Goal: Task Accomplishment & Management: Complete application form

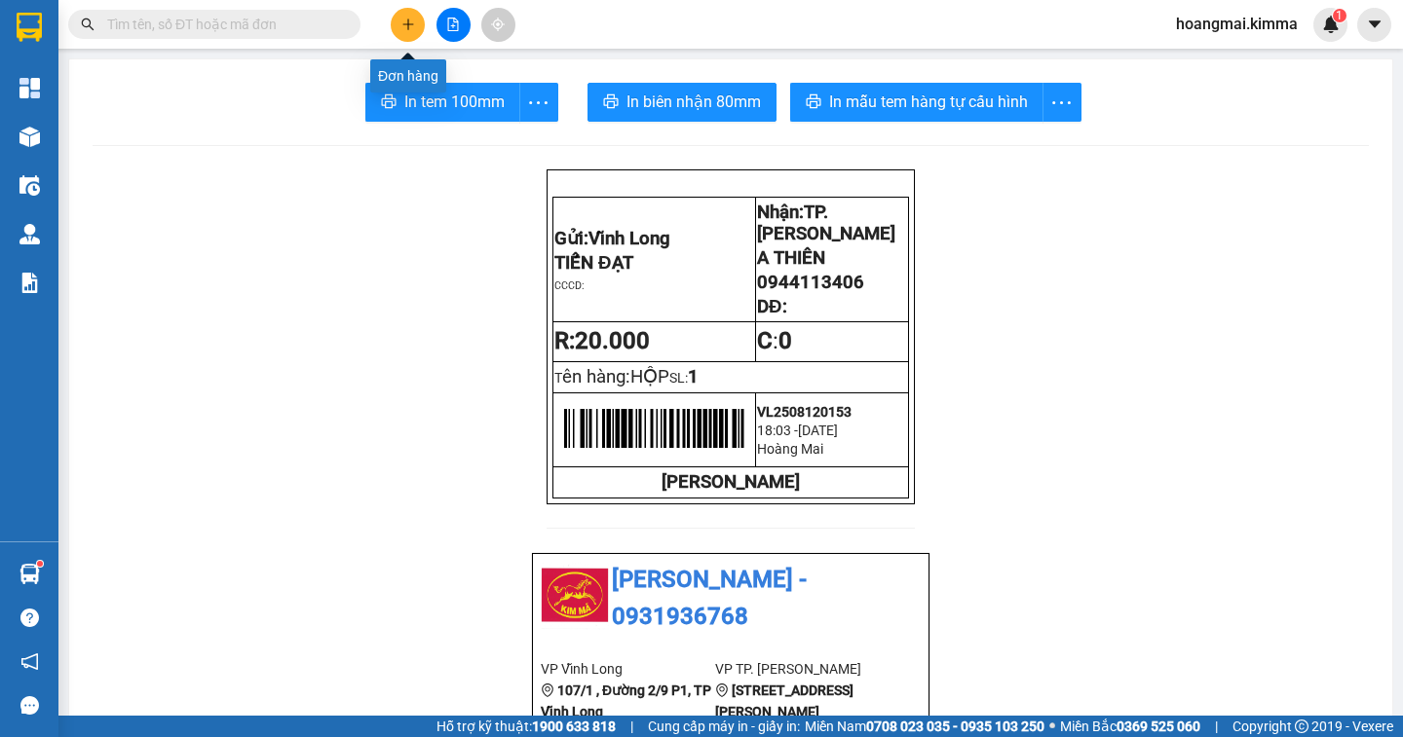
click at [414, 31] on button at bounding box center [408, 25] width 34 height 34
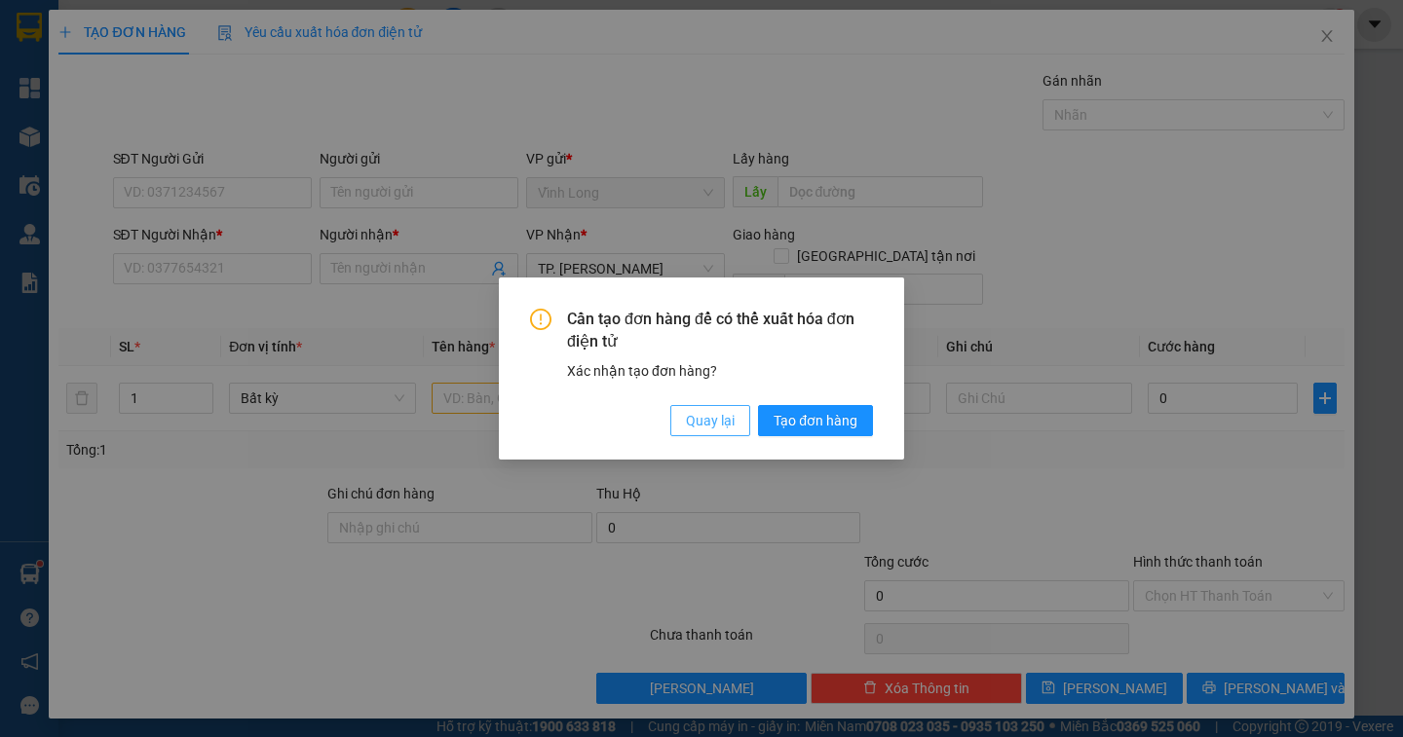
click at [712, 425] on span "Quay lại" at bounding box center [710, 420] width 49 height 21
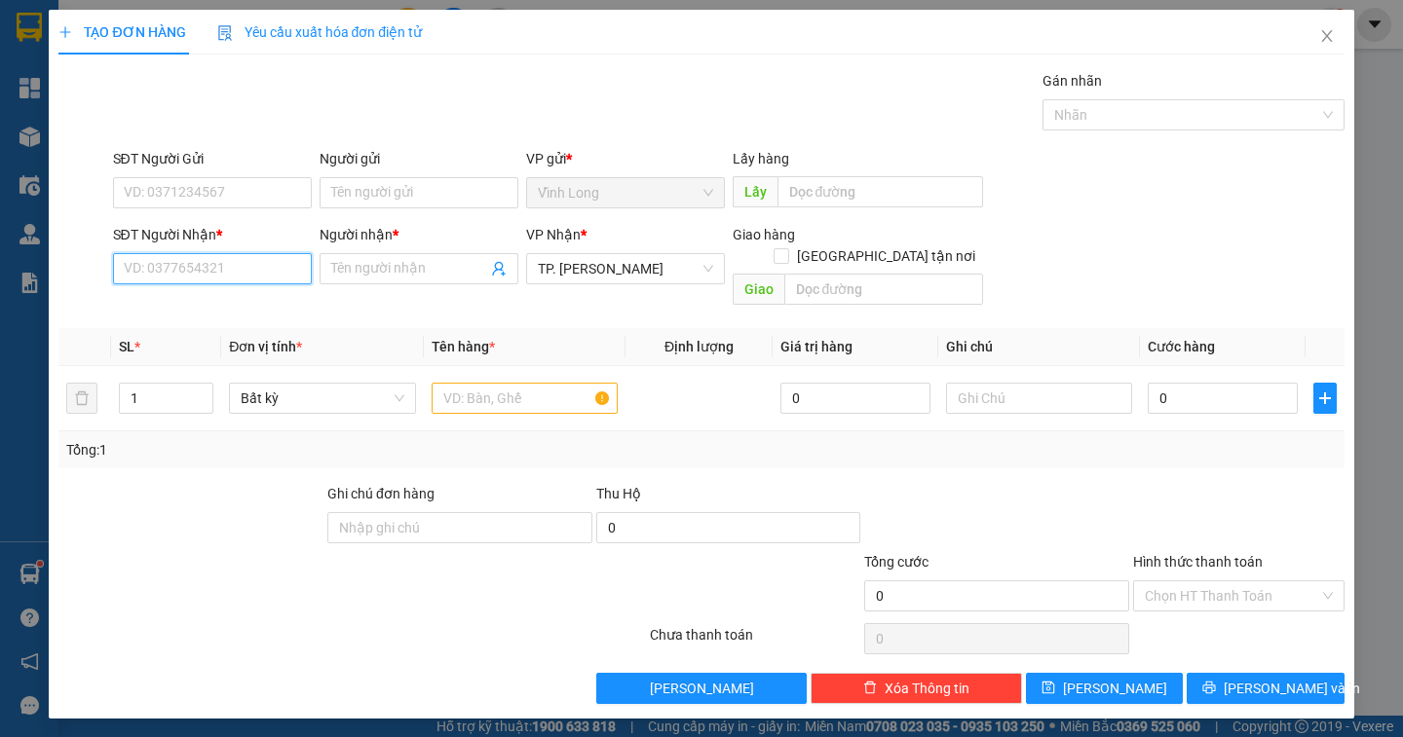
click at [225, 278] on input "SĐT Người Nhận *" at bounding box center [212, 268] width 199 height 31
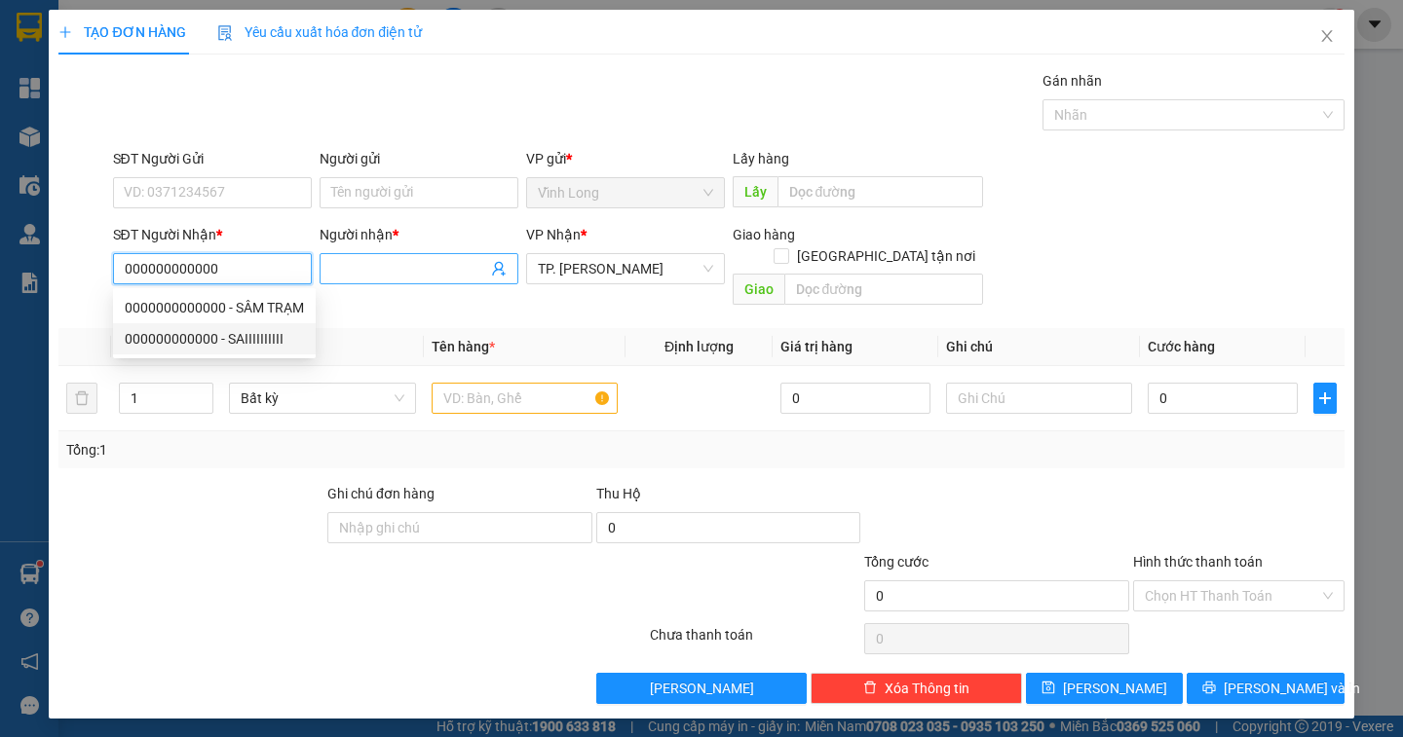
type input "000000000000"
click at [339, 267] on input "Người nhận *" at bounding box center [409, 268] width 156 height 21
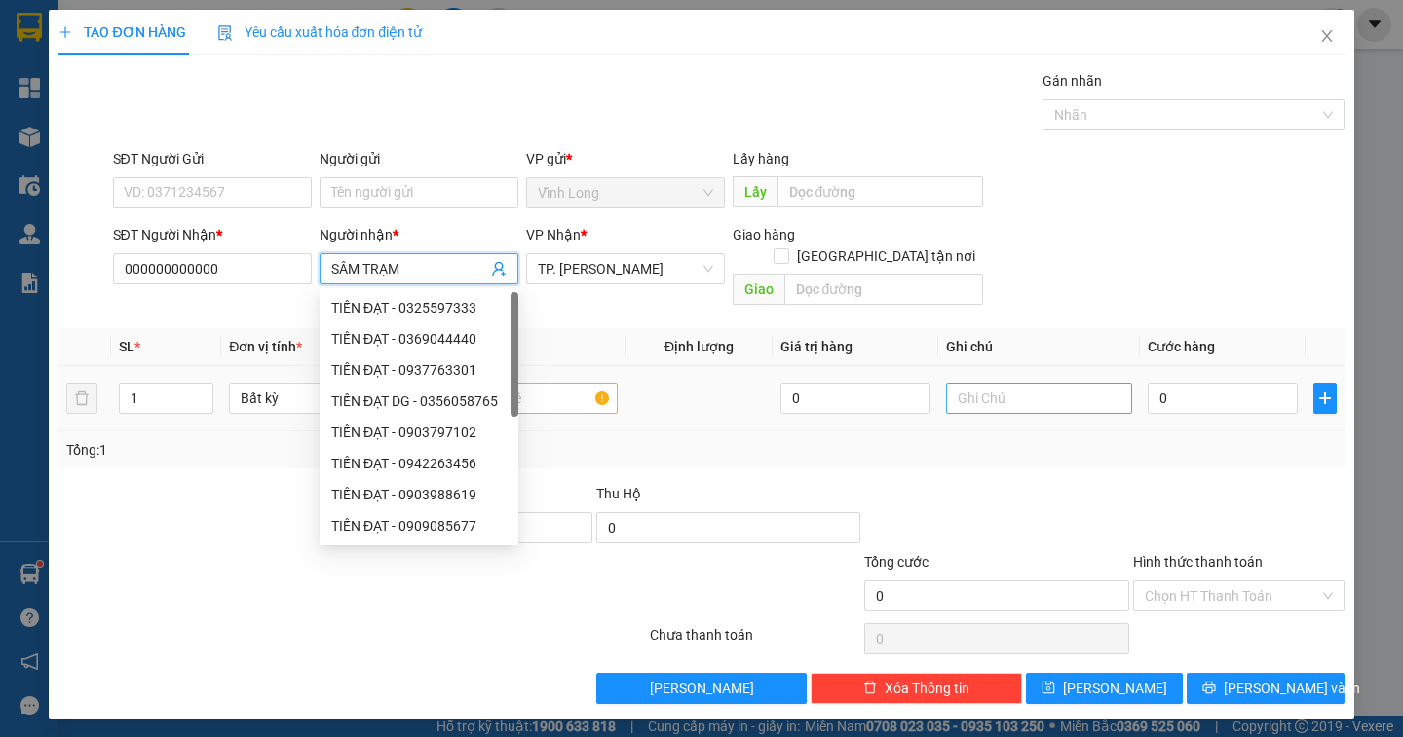
type input "SÂM TRẠM"
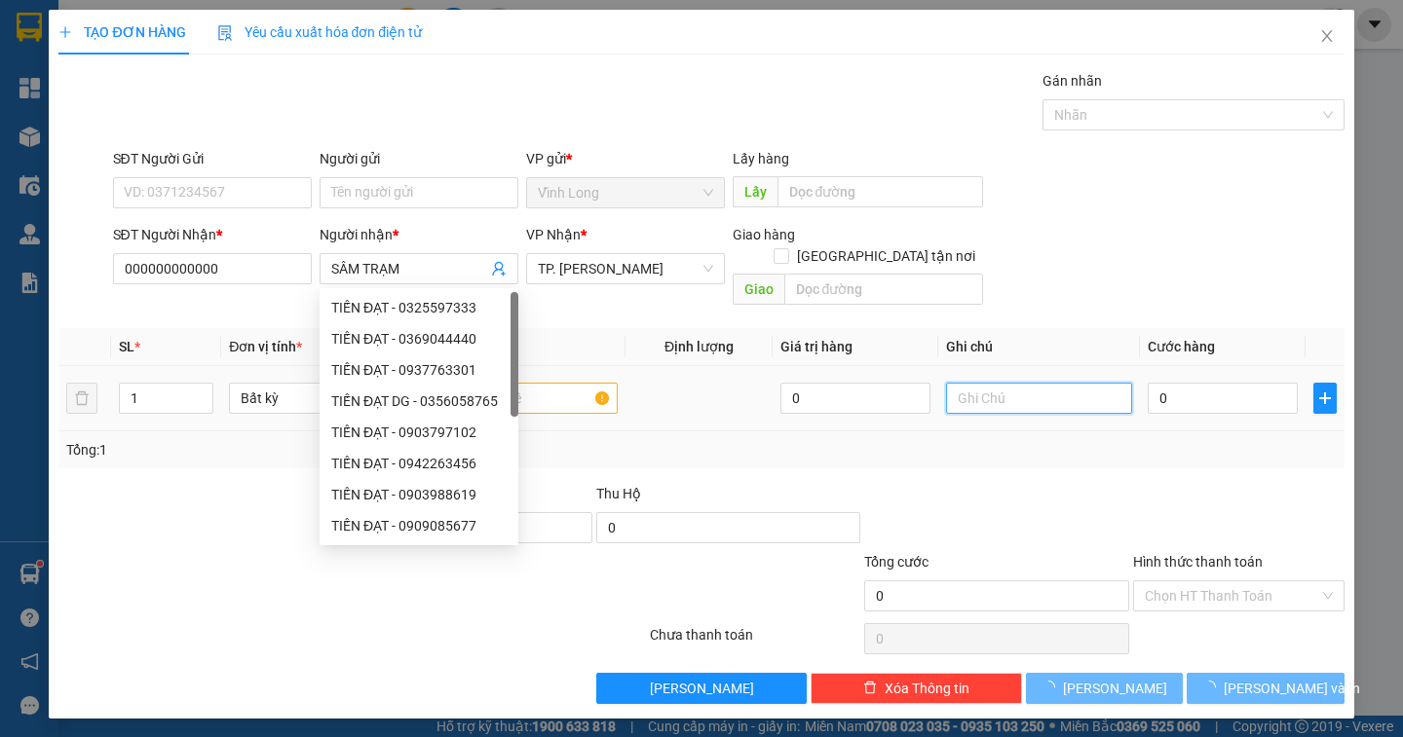
click at [998, 390] on input "text" at bounding box center [1039, 398] width 186 height 31
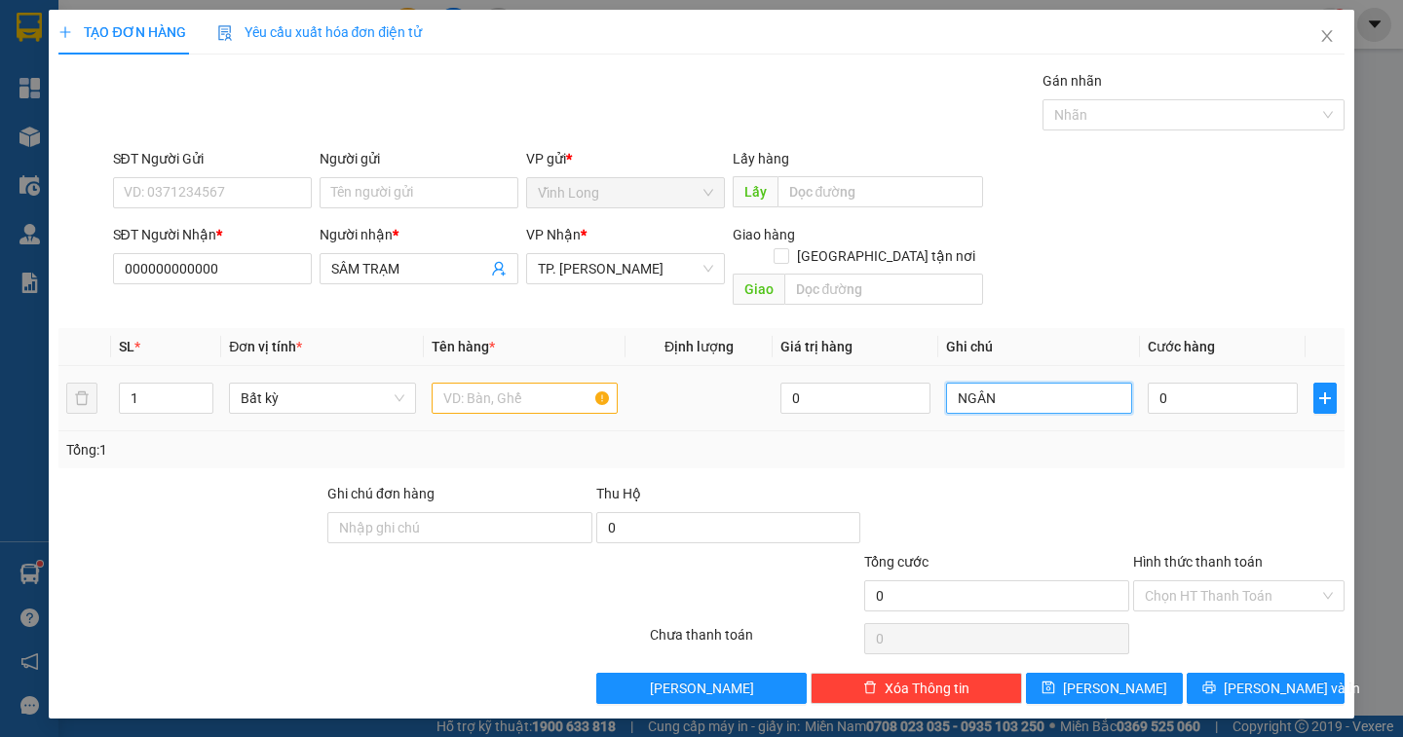
type input "NGÂN"
click at [493, 383] on input "text" at bounding box center [524, 398] width 186 height 31
type input "XẤP NP"
click at [1011, 384] on input "NGÂN" at bounding box center [1039, 398] width 186 height 31
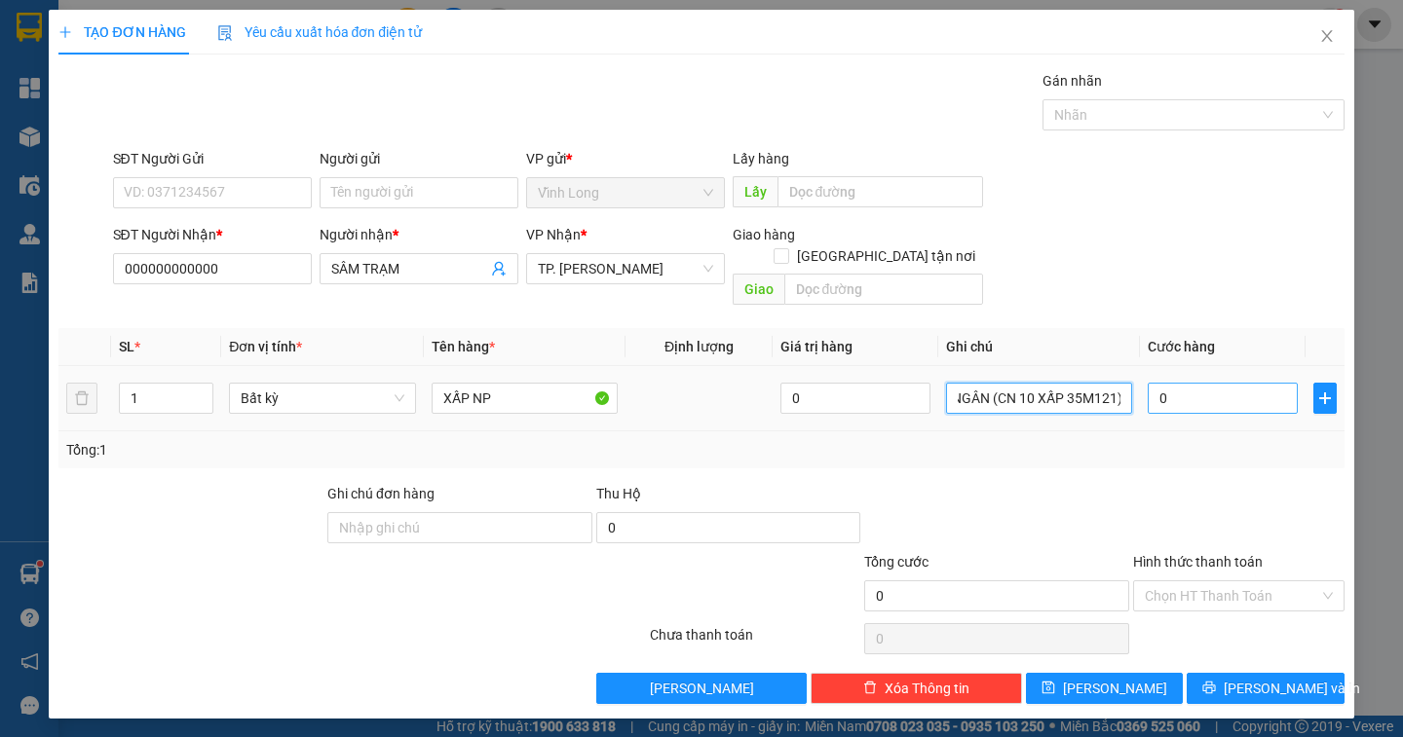
type input "NGÂN (CN 10 XẤP 35M121)"
click at [1172, 383] on input "0" at bounding box center [1222, 398] width 150 height 31
type input "3"
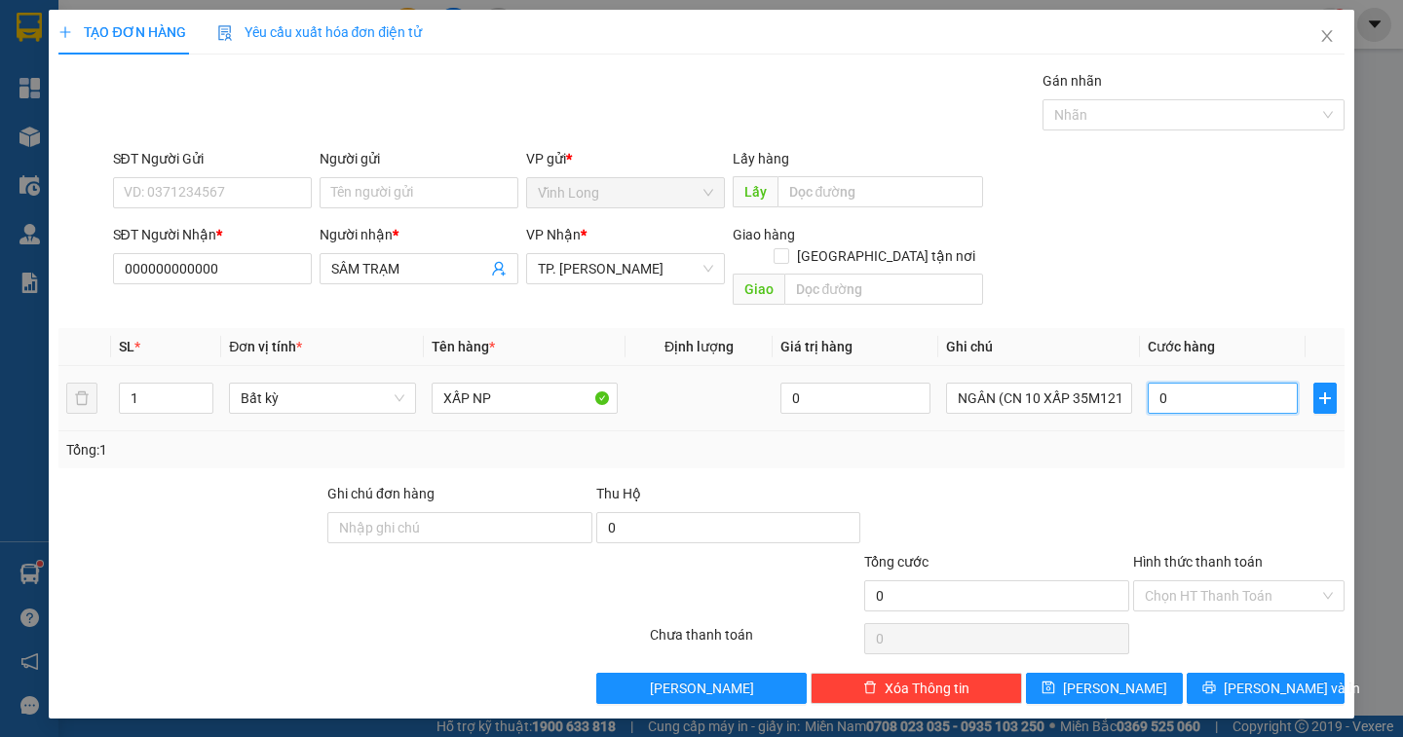
type input "3"
type input "30"
type input "300"
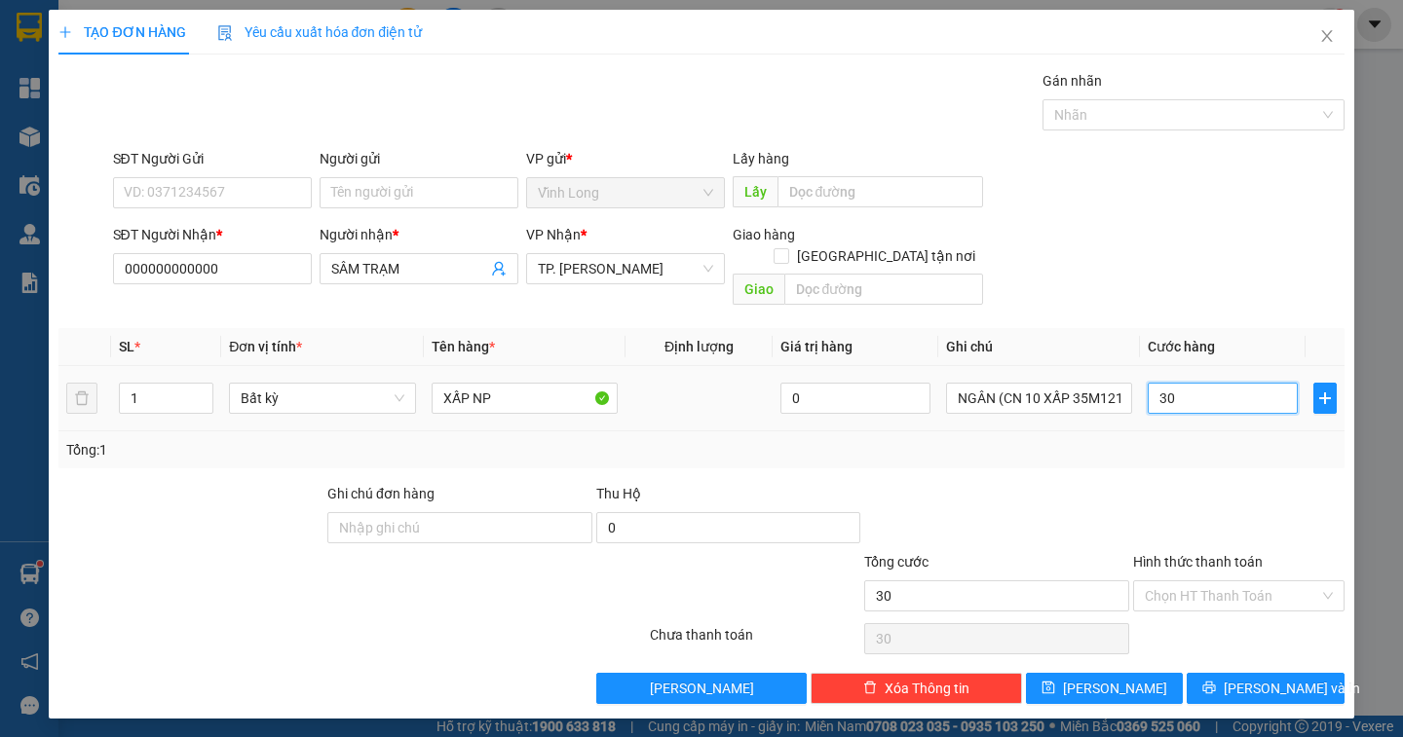
type input "300"
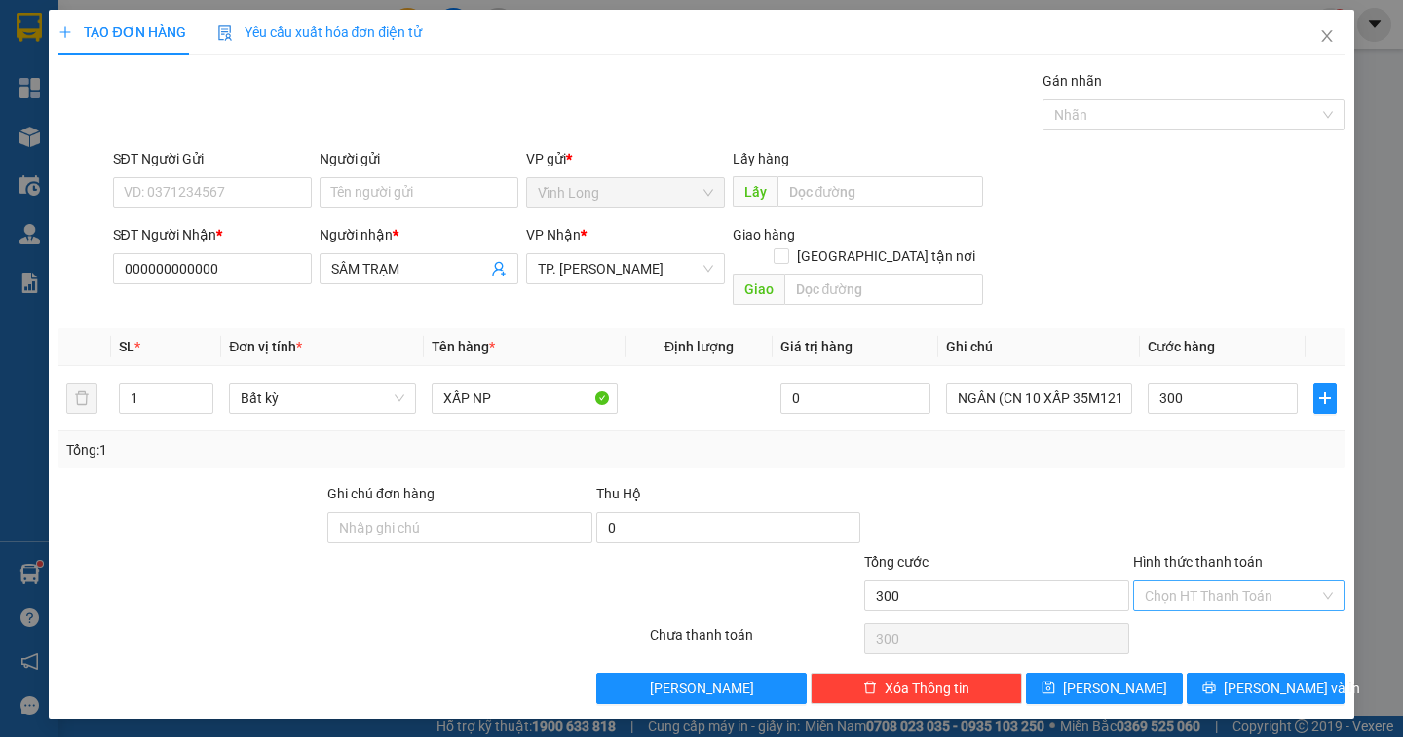
type input "300.000"
click at [1282, 582] on input "Hình thức thanh toán" at bounding box center [1231, 596] width 174 height 29
click at [1244, 619] on div "Tại văn phòng" at bounding box center [1238, 613] width 188 height 21
type input "0"
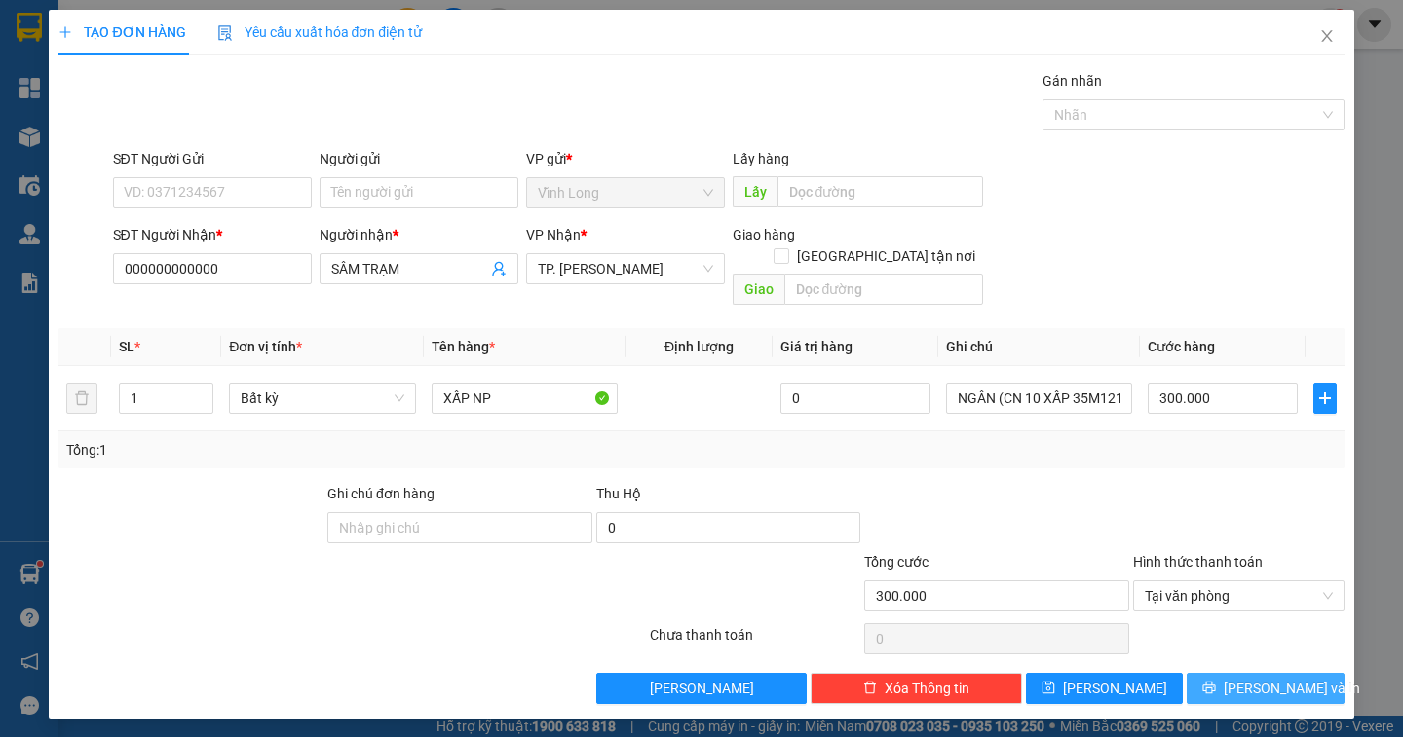
click at [1257, 678] on span "[PERSON_NAME] và In" at bounding box center [1291, 688] width 136 height 21
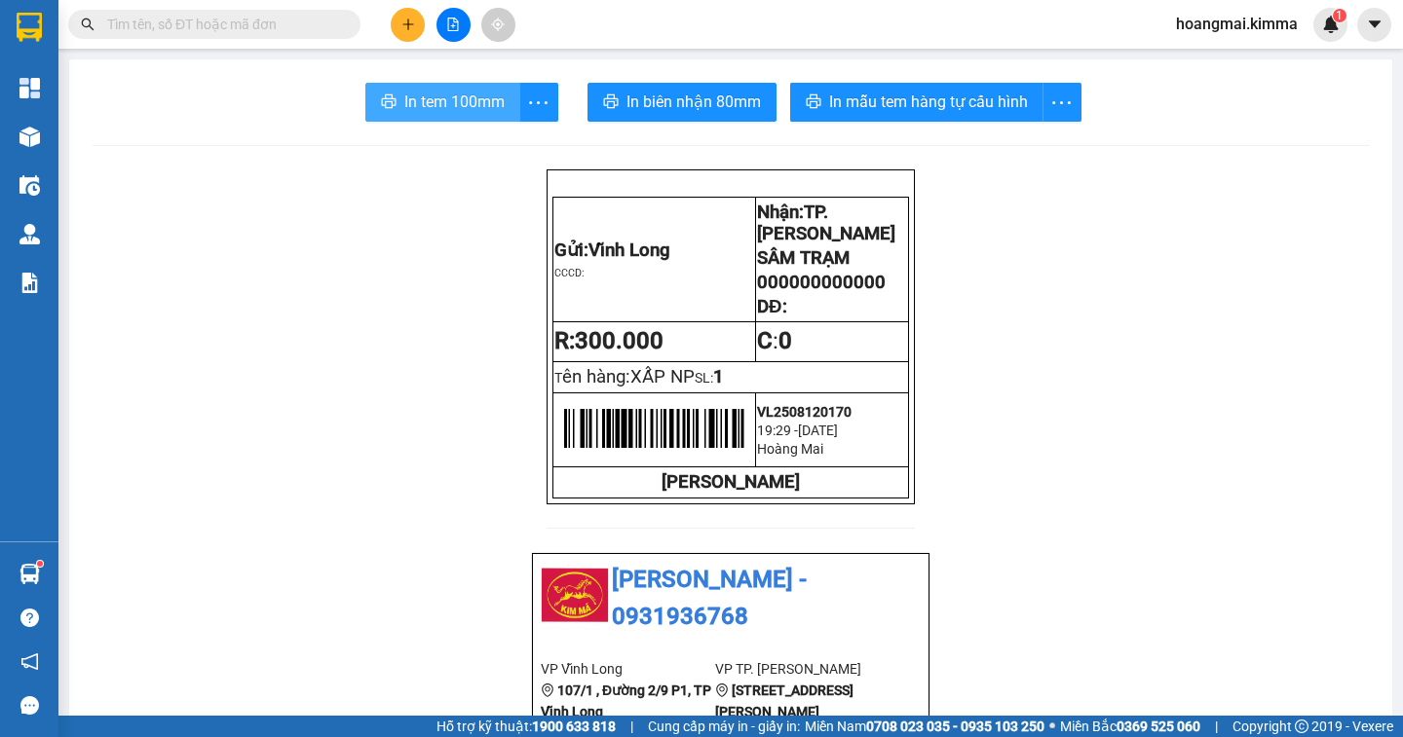
click at [440, 100] on span "In tem 100mm" at bounding box center [454, 102] width 100 height 24
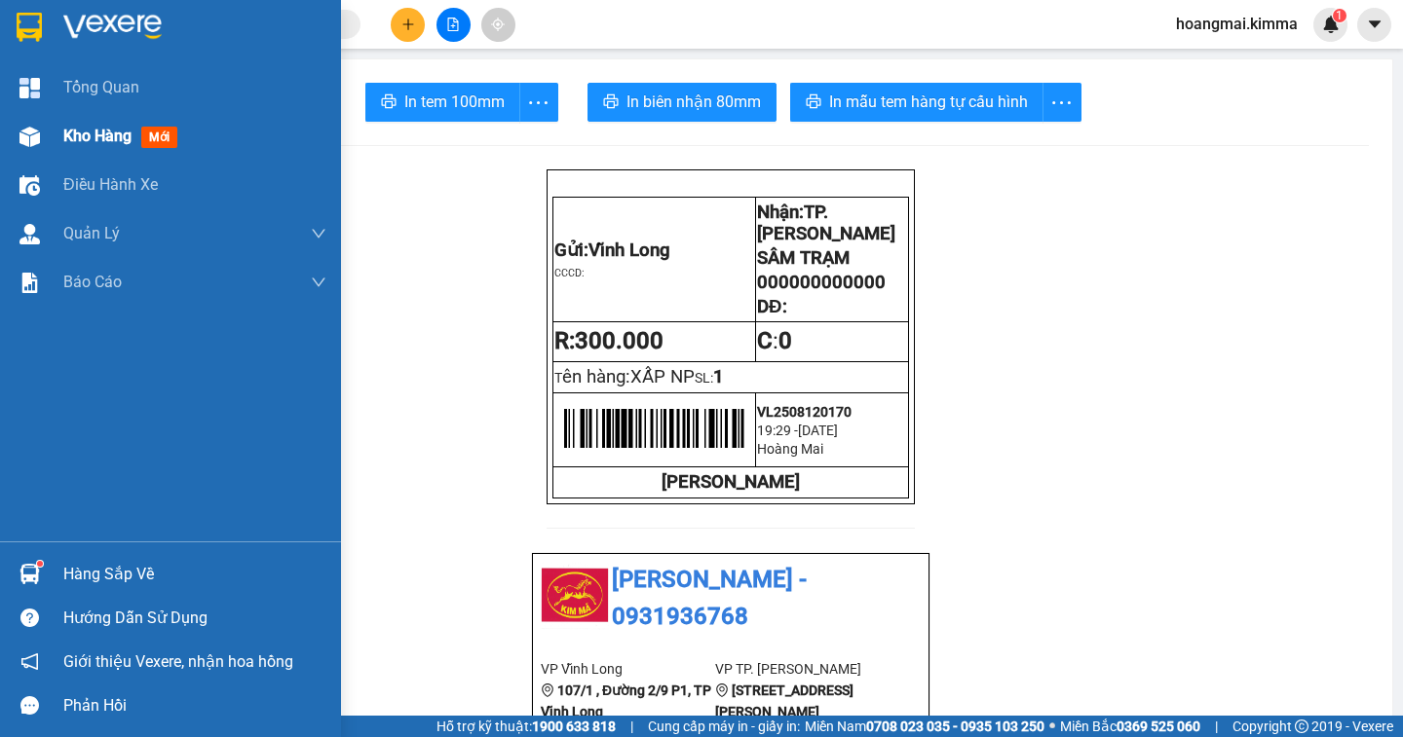
click at [75, 136] on span "Kho hàng" at bounding box center [97, 136] width 68 height 19
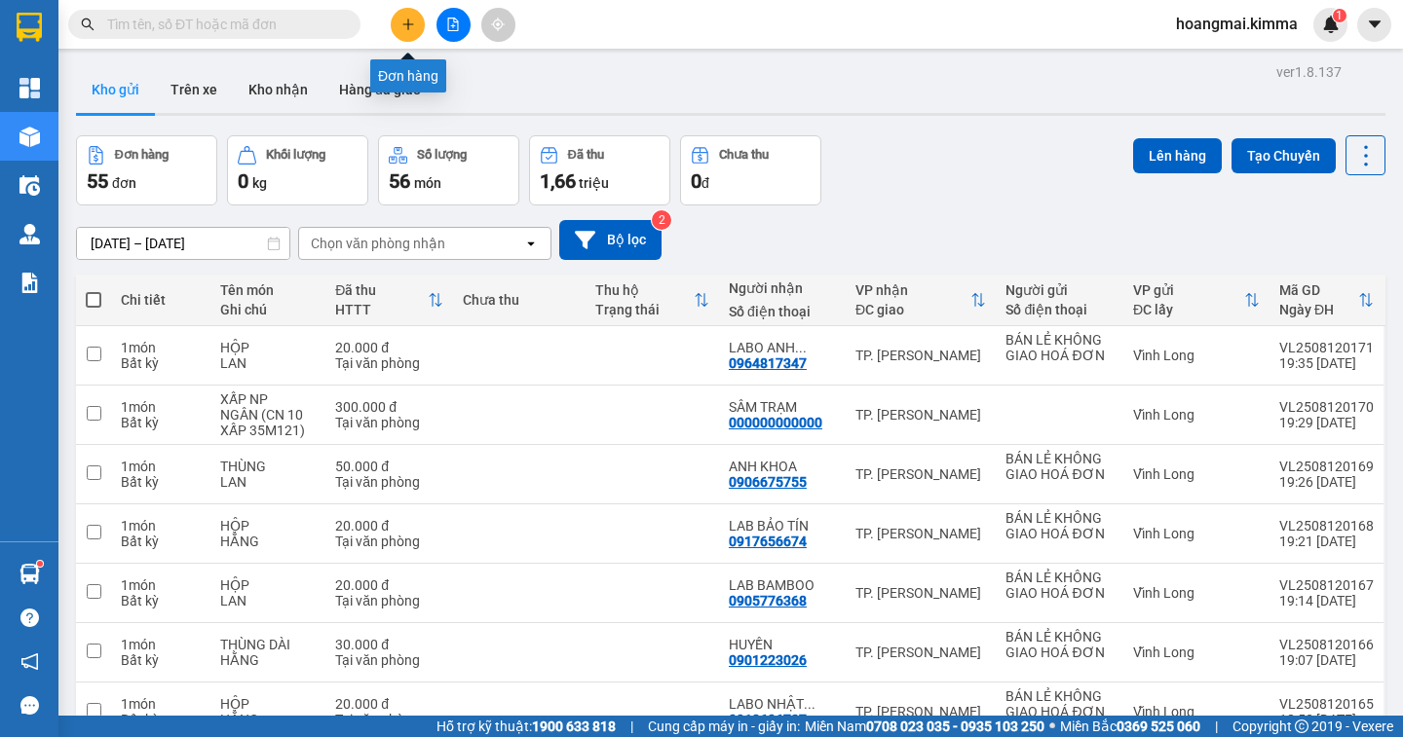
click at [404, 28] on icon "plus" at bounding box center [408, 25] width 14 height 14
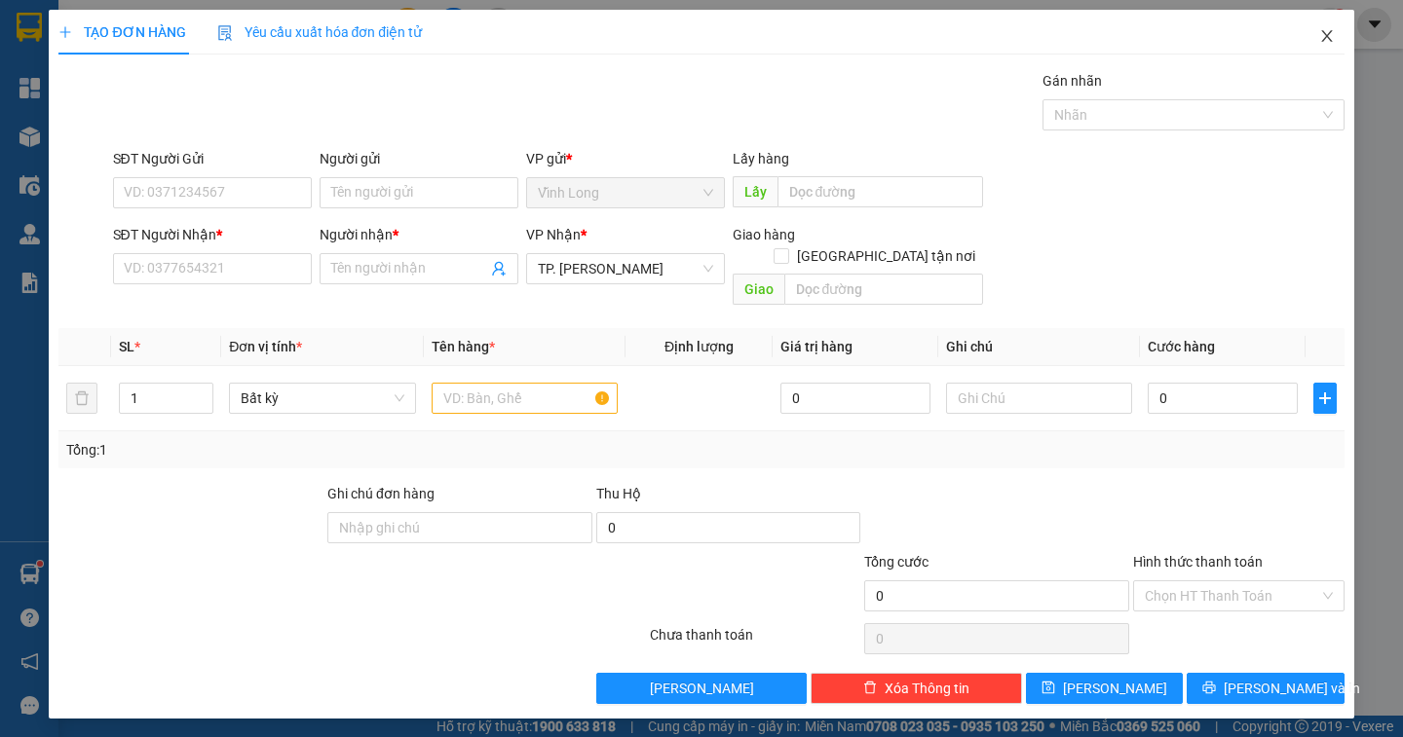
click at [1335, 34] on span "Close" at bounding box center [1326, 37] width 55 height 55
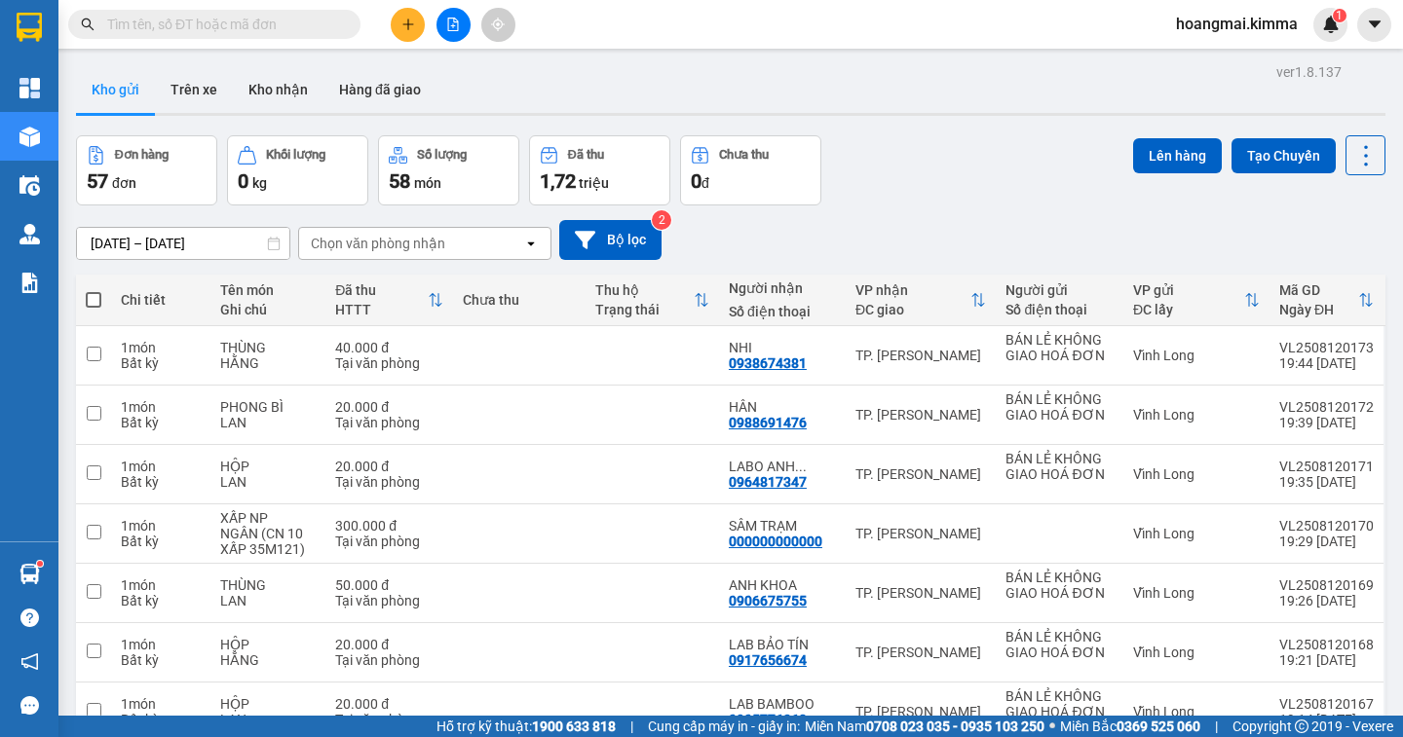
click at [453, 26] on icon "file-add" at bounding box center [453, 25] width 11 height 14
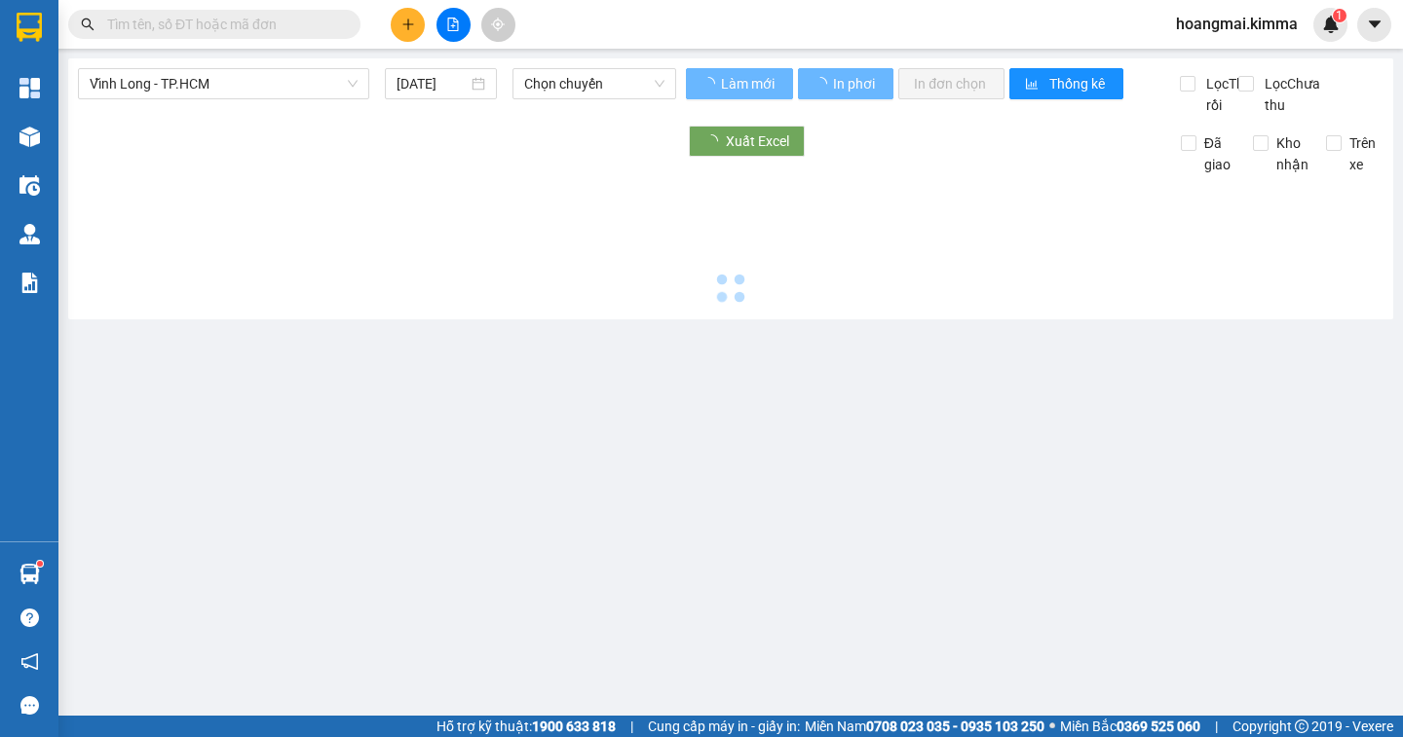
click at [214, 88] on span "Vĩnh Long - TP.HCM" at bounding box center [224, 83] width 268 height 29
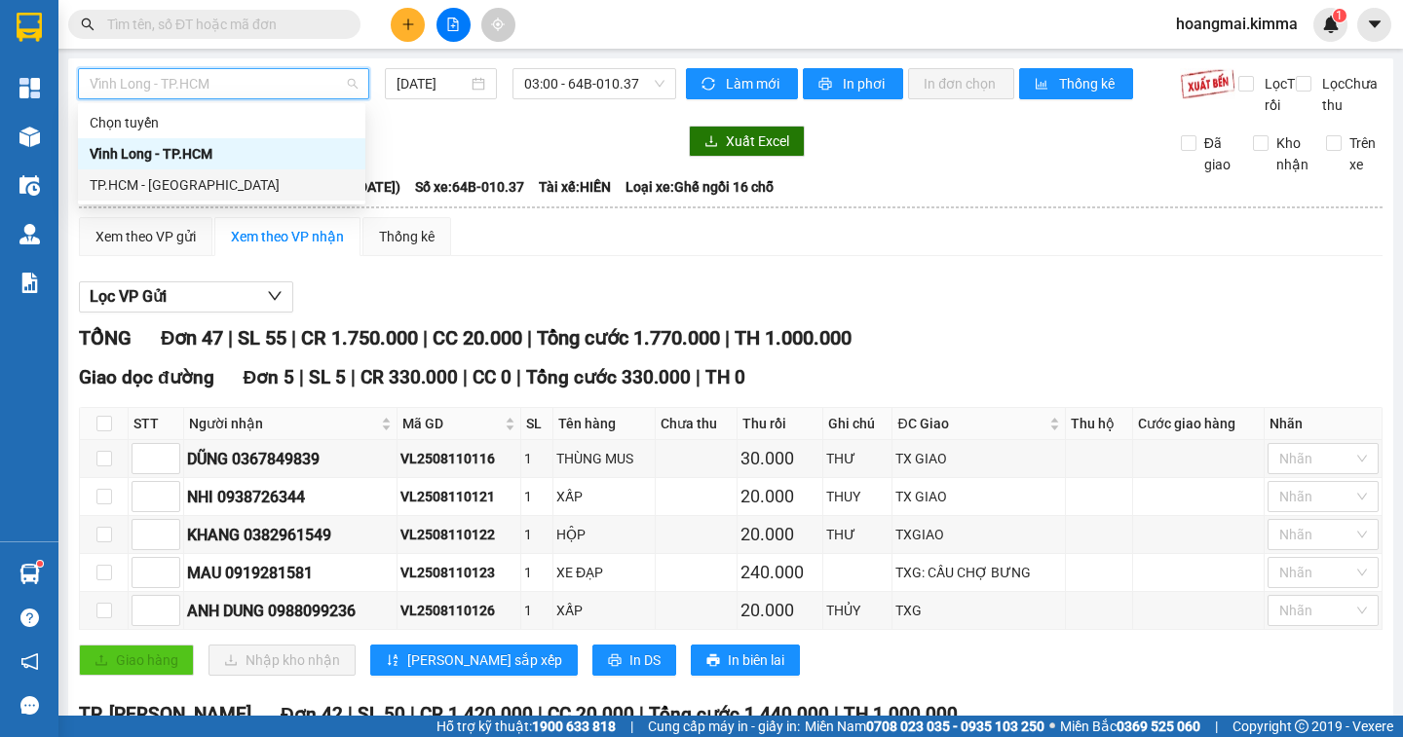
click at [154, 178] on div "TP.HCM - [GEOGRAPHIC_DATA]" at bounding box center [222, 184] width 264 height 21
type input "[DATE]"
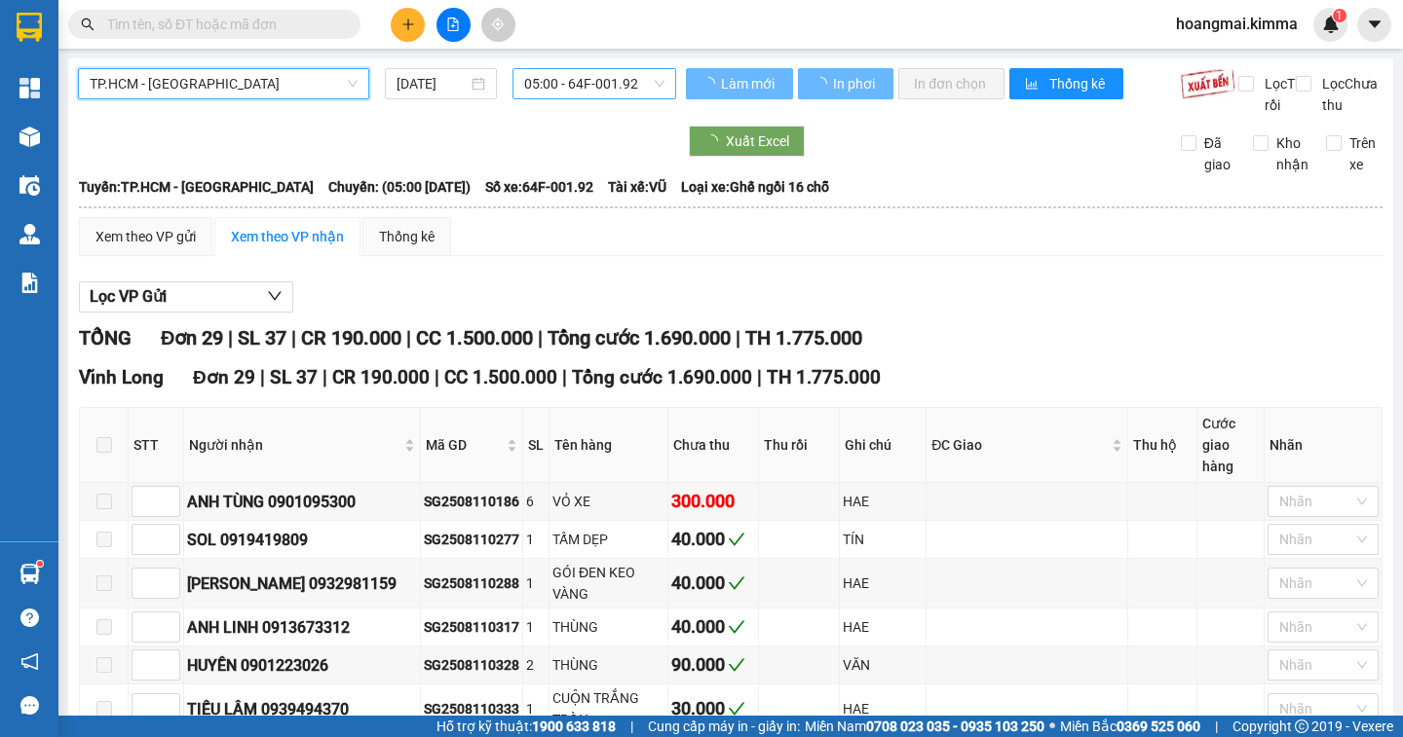
click at [589, 85] on span "05:00 - 64F-001.92" at bounding box center [594, 83] width 140 height 29
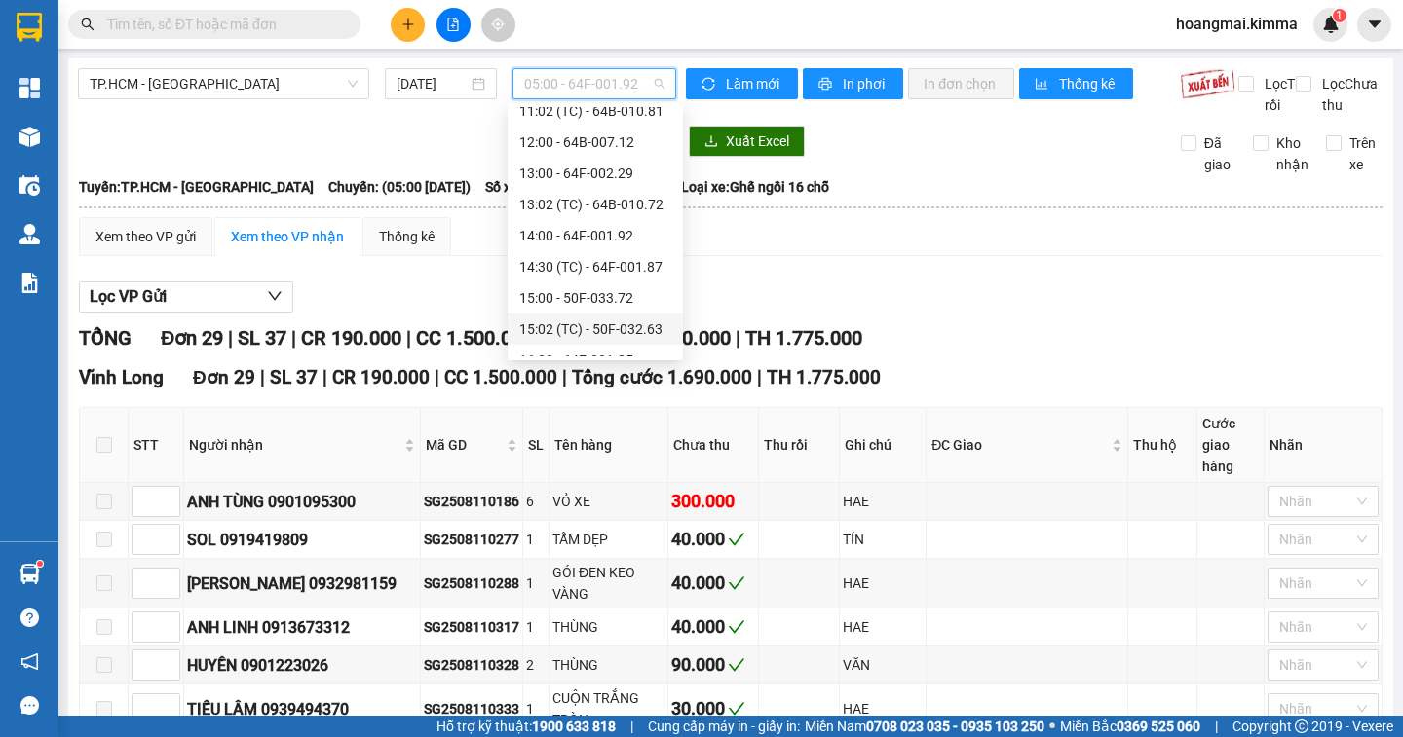
scroll to position [436, 0]
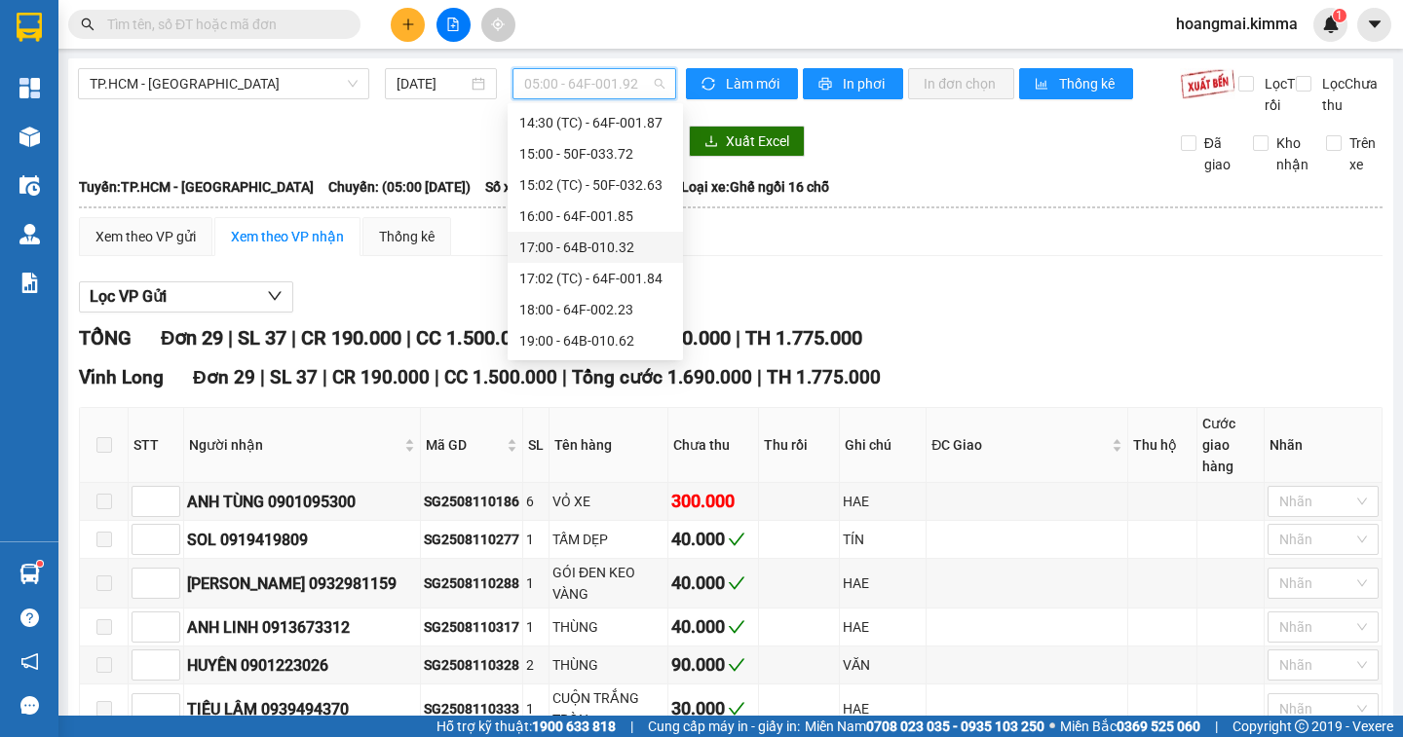
click at [623, 248] on div "17:00 - 64B-010.32" at bounding box center [595, 247] width 152 height 21
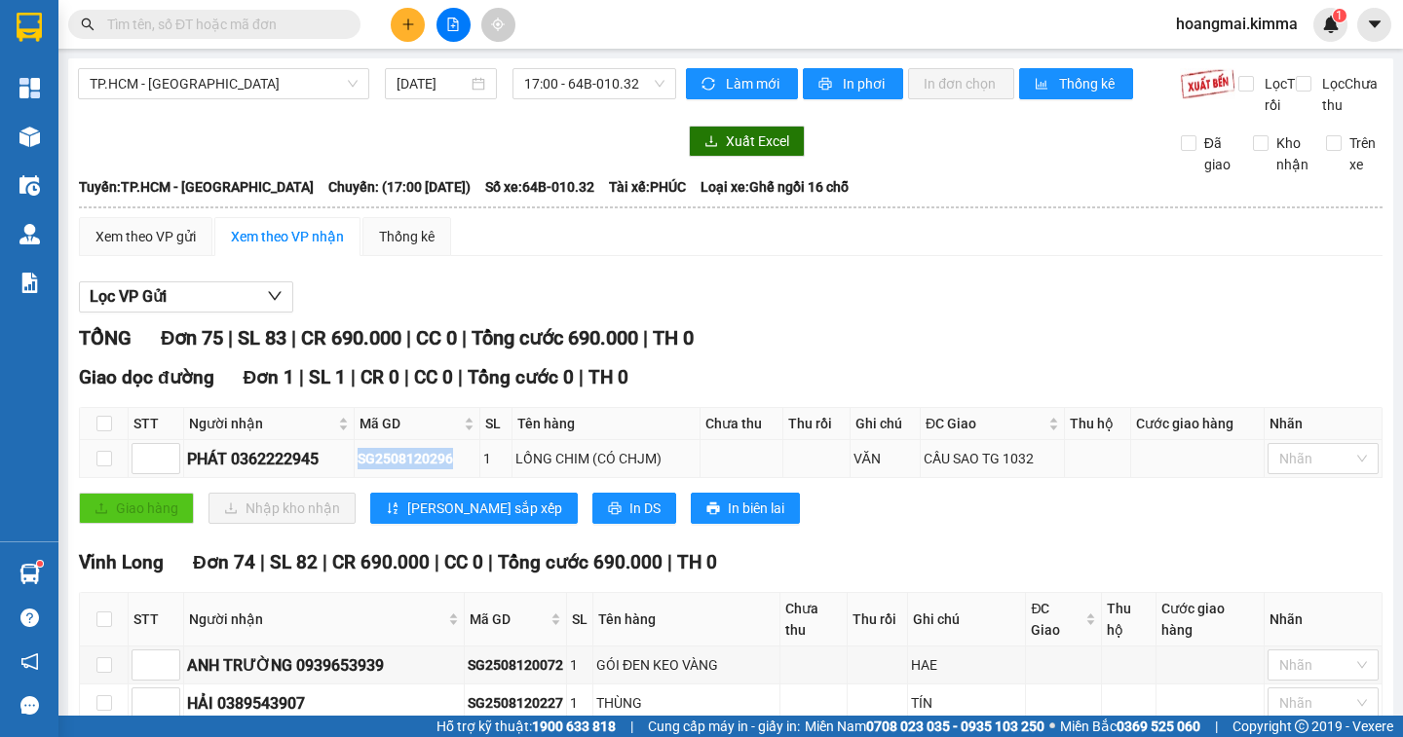
drag, startPoint x: 461, startPoint y: 485, endPoint x: 361, endPoint y: 481, distance: 99.4
click at [347, 478] on tr "PHÁT 0362222945 SG2508120296 1 LỒNG CHIM (CÓ CHJM) VĂN CẦU SAO TG 1032 Nhãn" at bounding box center [731, 459] width 1302 height 38
copy tr "PHÁT 0362222945 SG2508120296"
paste input "SG2508120296"
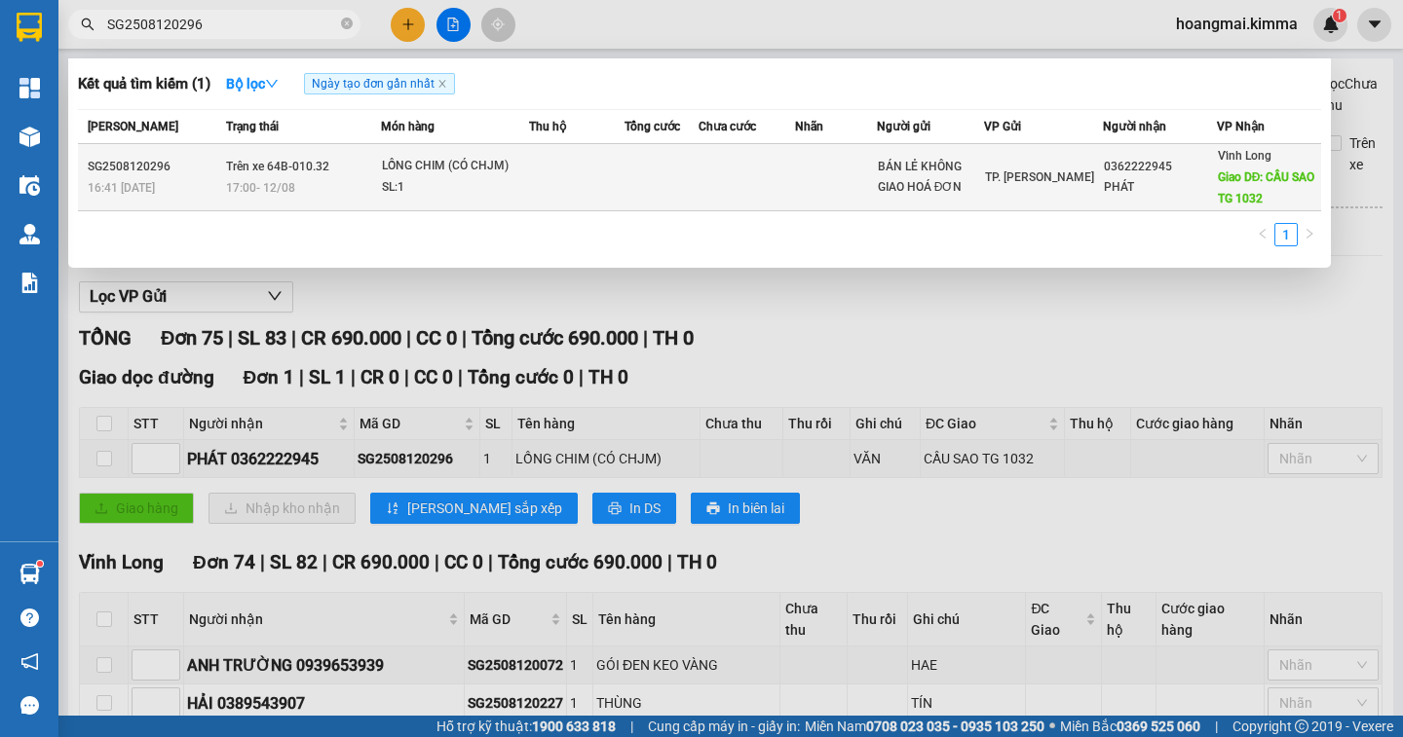
type input "SG2508120296"
click at [1118, 172] on div "0362222945" at bounding box center [1160, 167] width 112 height 20
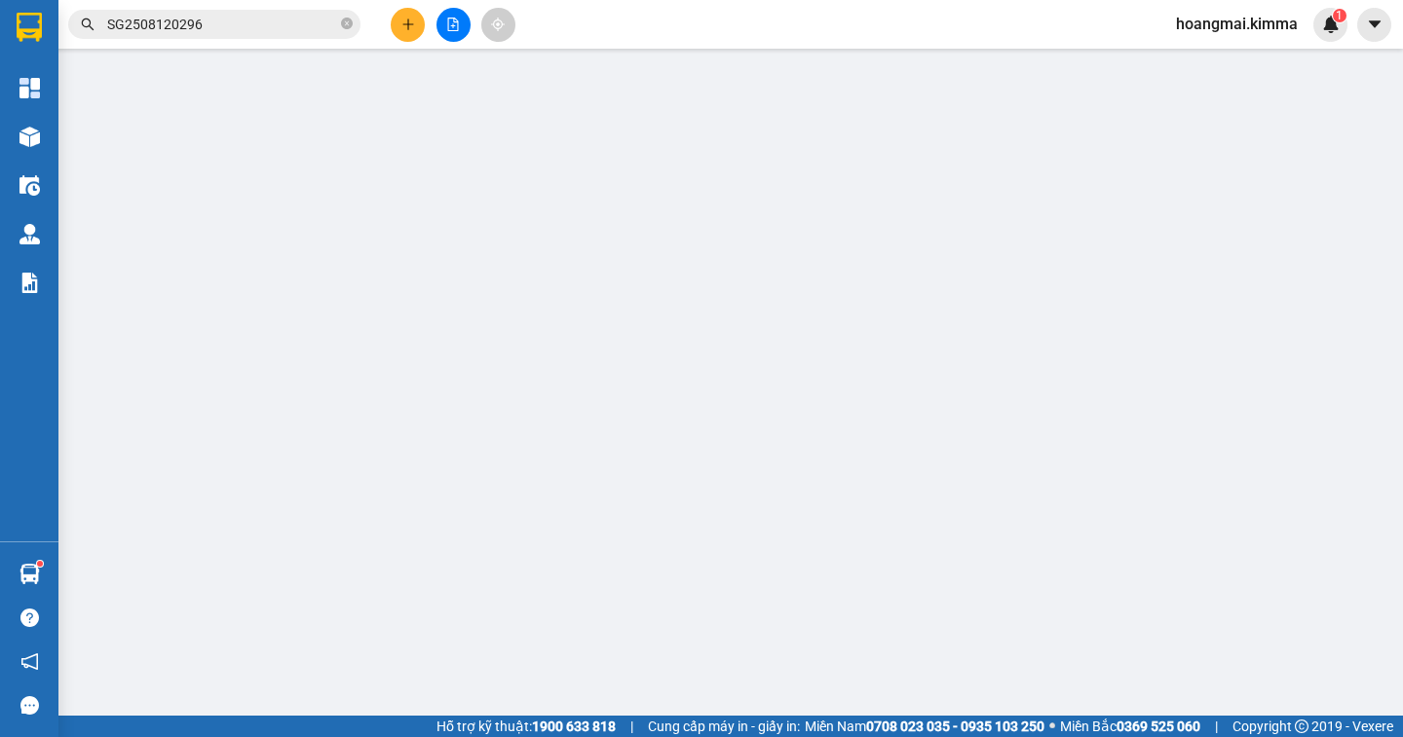
type input "BÁN LẺ KHÔNG GIAO HOÁ ĐƠN"
type input "0362222945"
type input "PHÁT"
type input "CẦU SAO TG 1032"
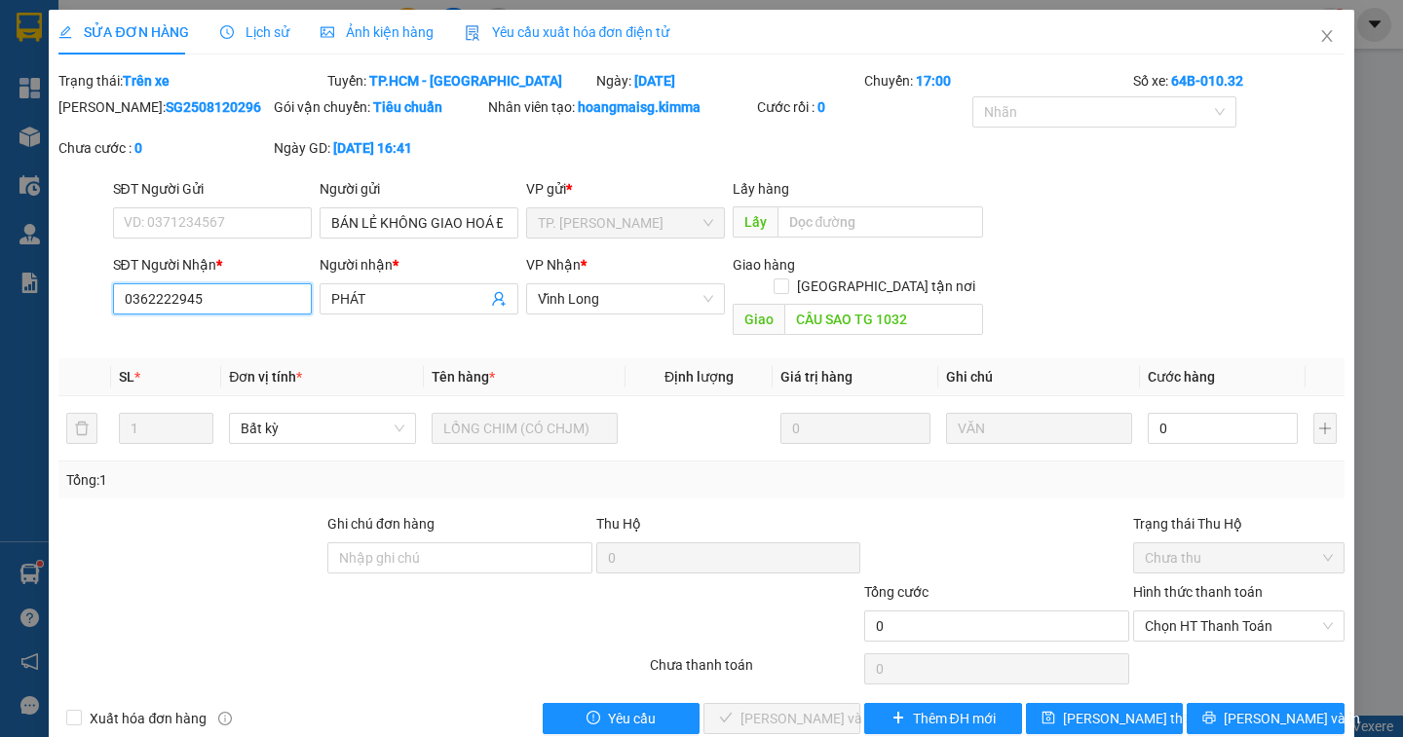
drag, startPoint x: 219, startPoint y: 305, endPoint x: 59, endPoint y: 293, distance: 160.2
click at [59, 293] on div "SĐT Người Nhận * 0362222945 0362222945 Người nhận * PHÁT VP Nhận * Vĩnh Long G…" at bounding box center [700, 299] width 1289 height 90
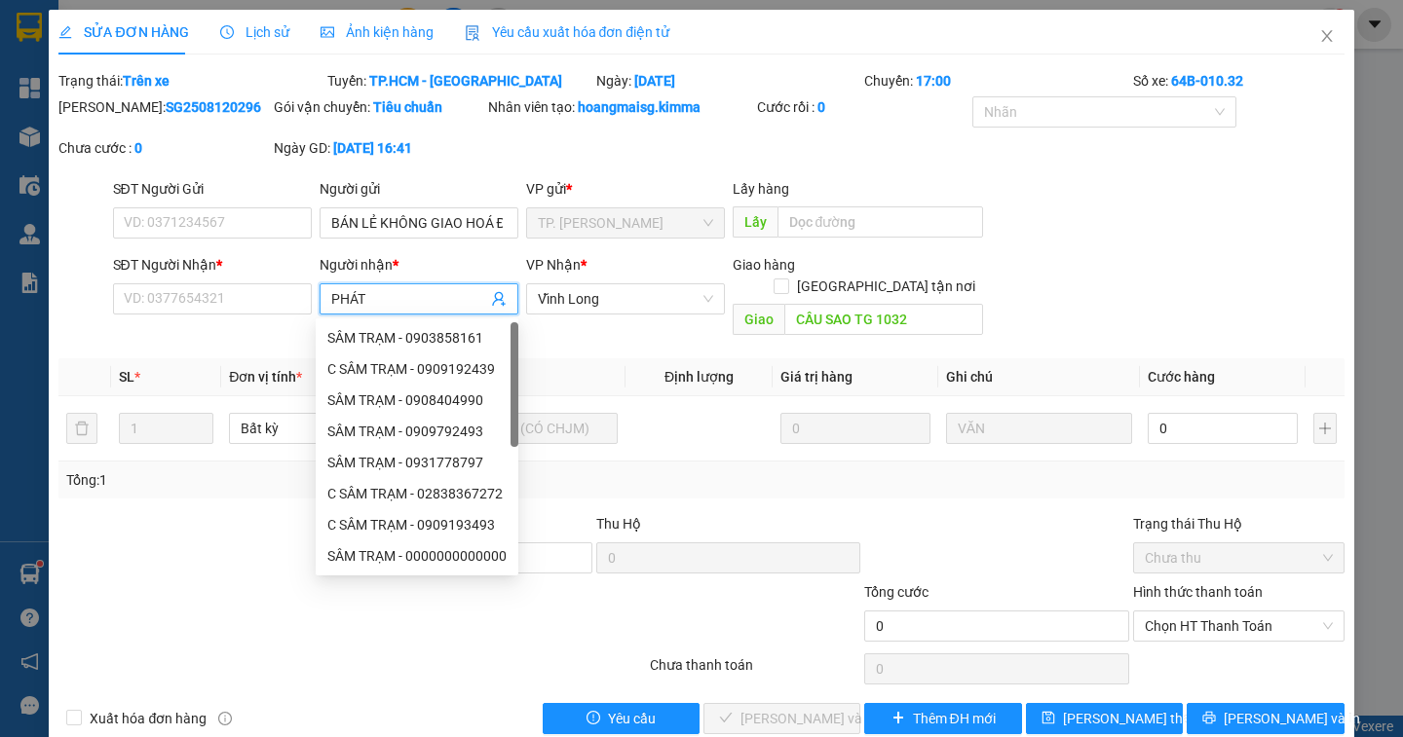
paste input "0362222945"
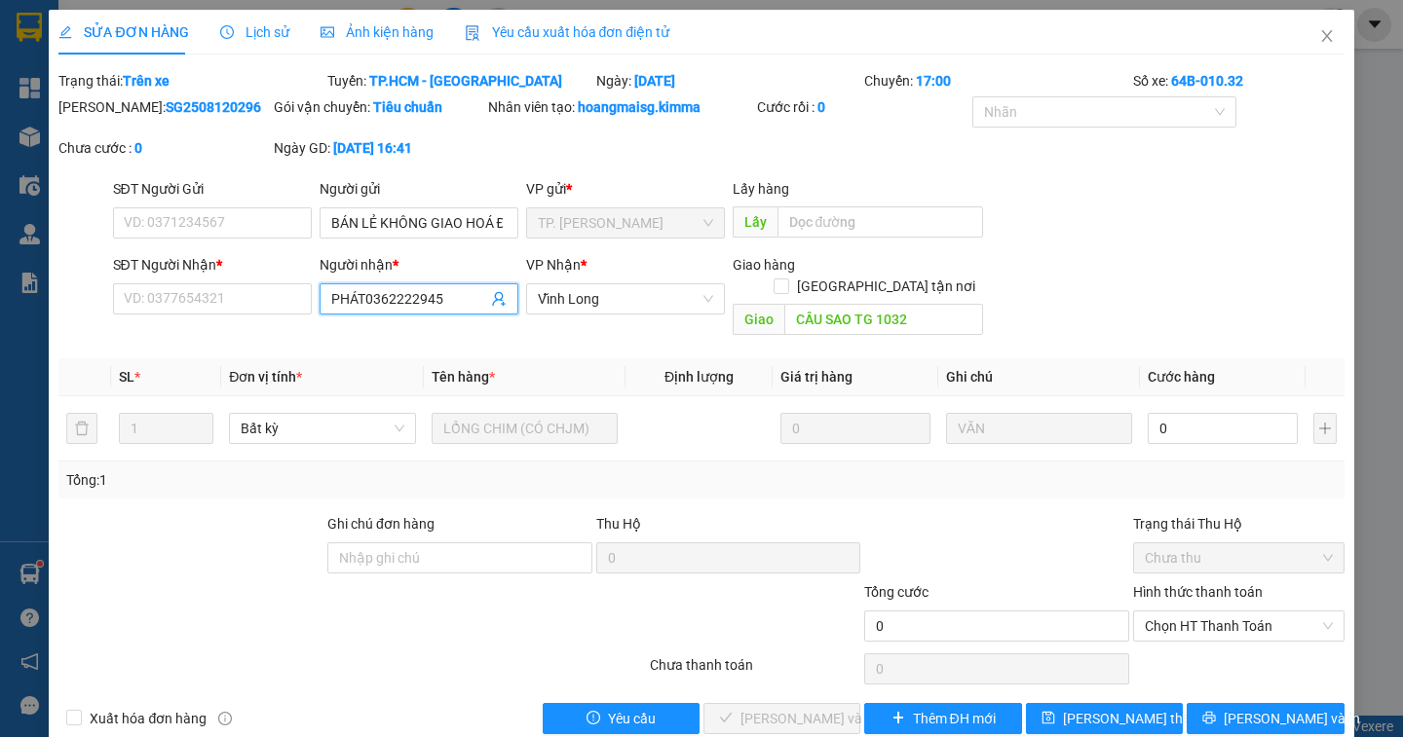
click at [353, 298] on input "PHÁT0362222945" at bounding box center [409, 298] width 156 height 21
click at [358, 299] on input "PHÁT0362222945" at bounding box center [409, 298] width 156 height 21
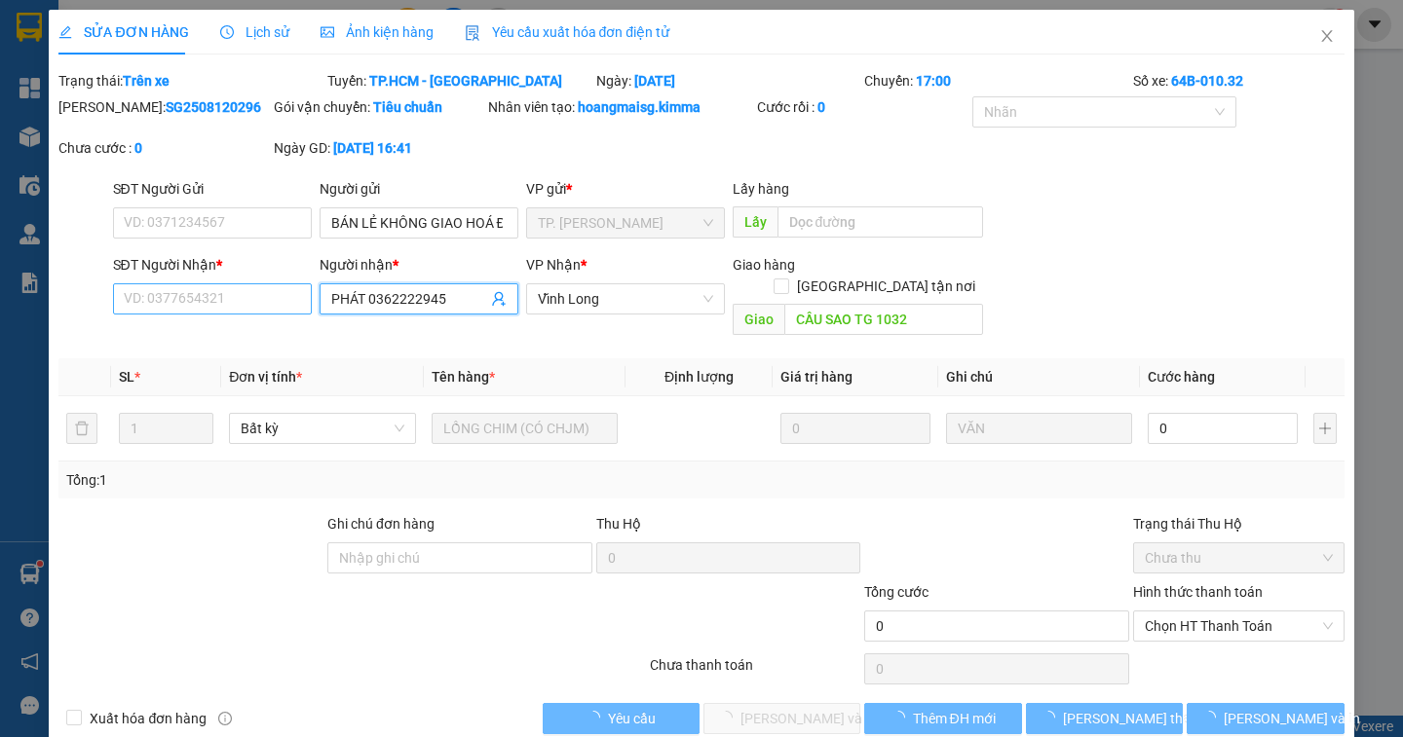
type input "PHÁT 0362222945"
click at [239, 294] on input "SĐT Người Nhận *" at bounding box center [212, 298] width 199 height 31
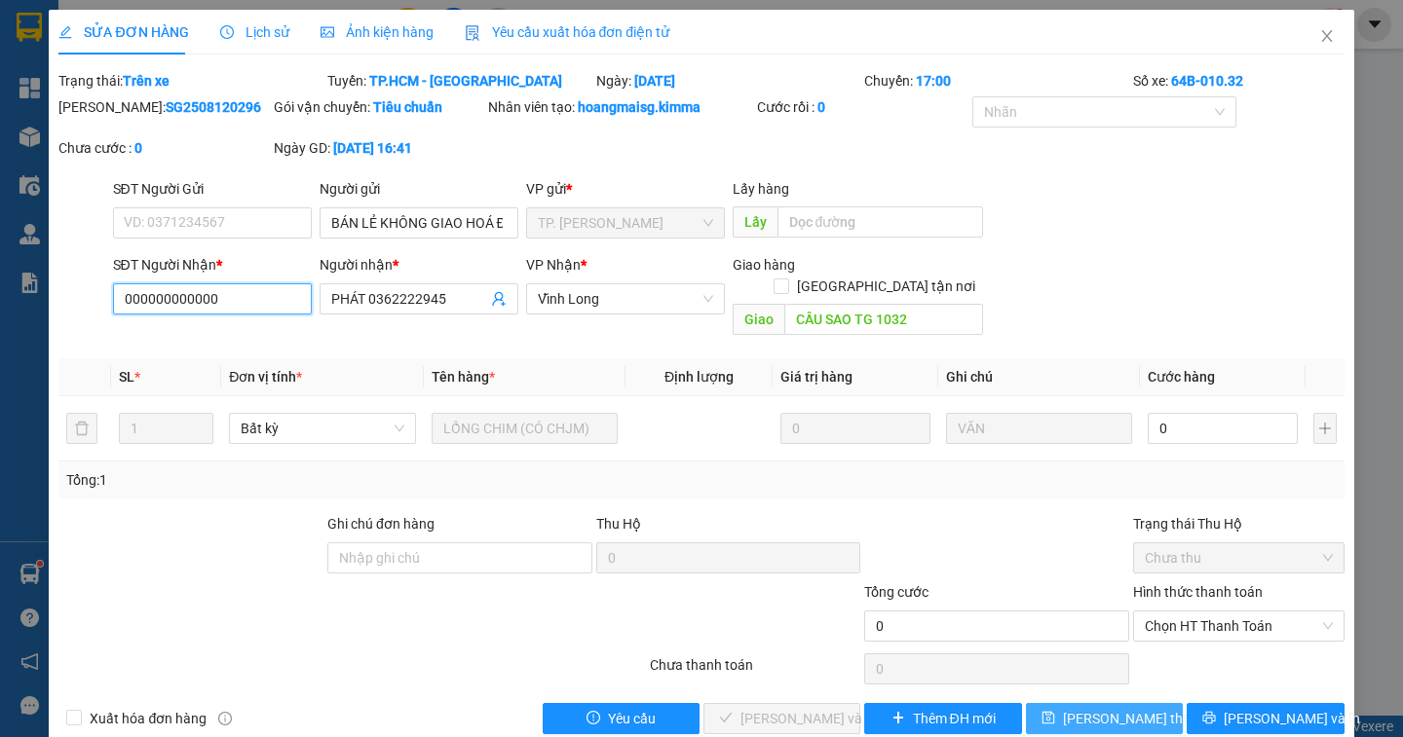
type input "000000000000"
click at [1081, 708] on span "[PERSON_NAME] thay đổi" at bounding box center [1141, 718] width 156 height 21
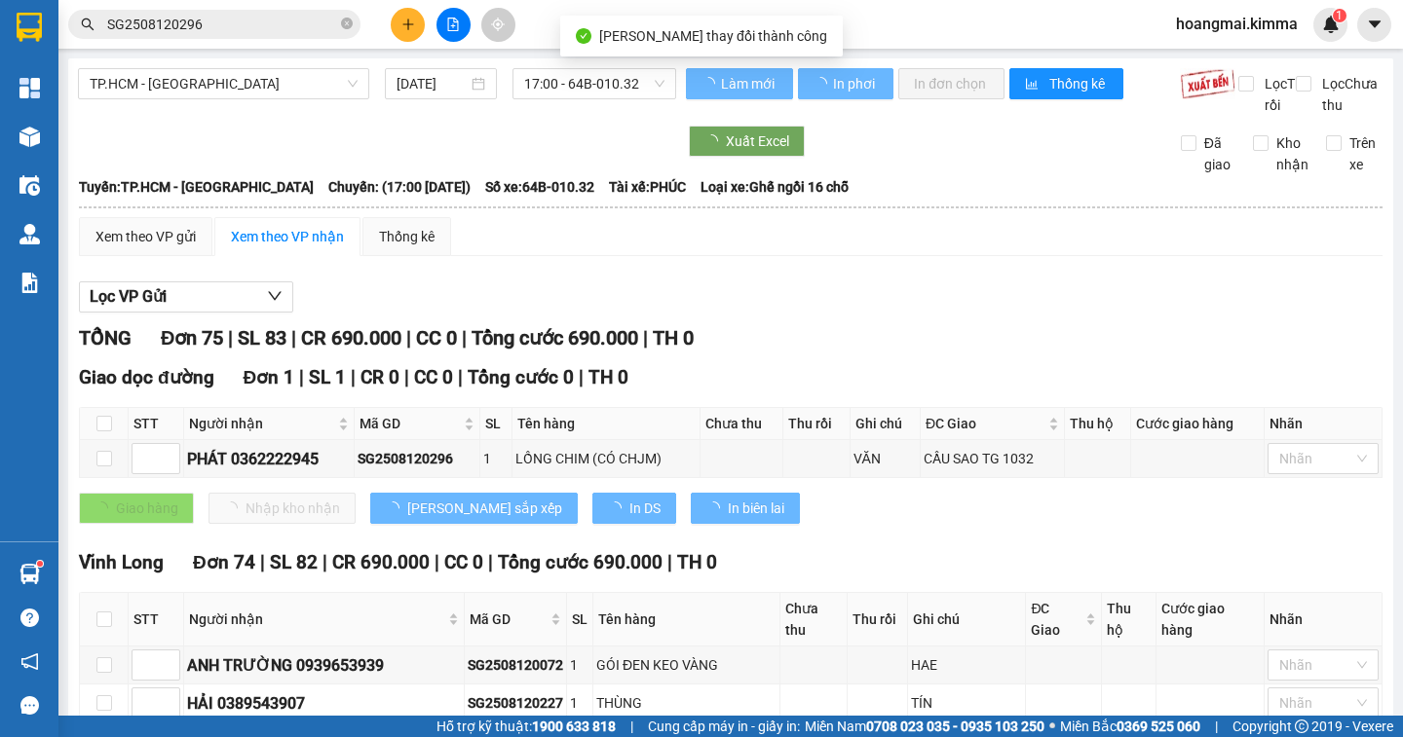
click at [242, 29] on input "SG2508120296" at bounding box center [222, 24] width 230 height 21
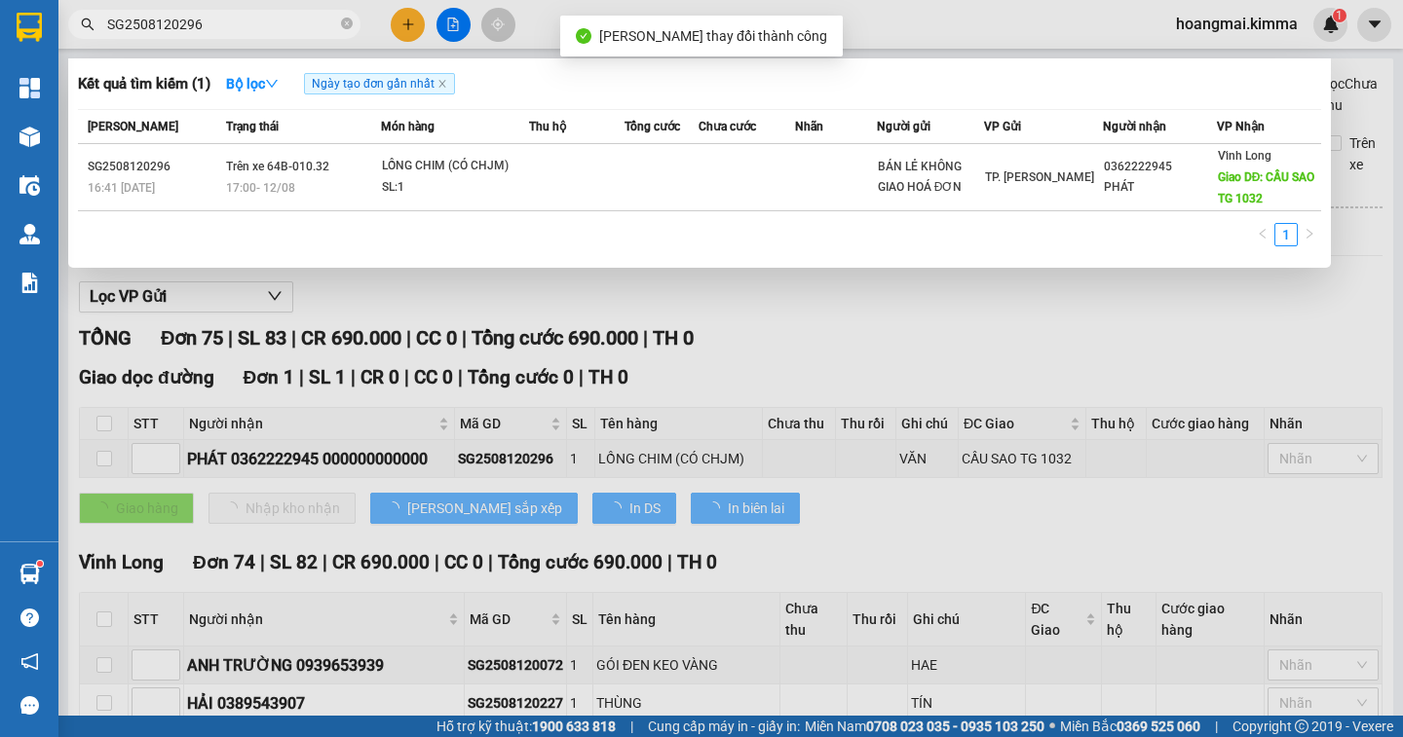
click at [246, 23] on input "SG2508120296" at bounding box center [222, 24] width 230 height 21
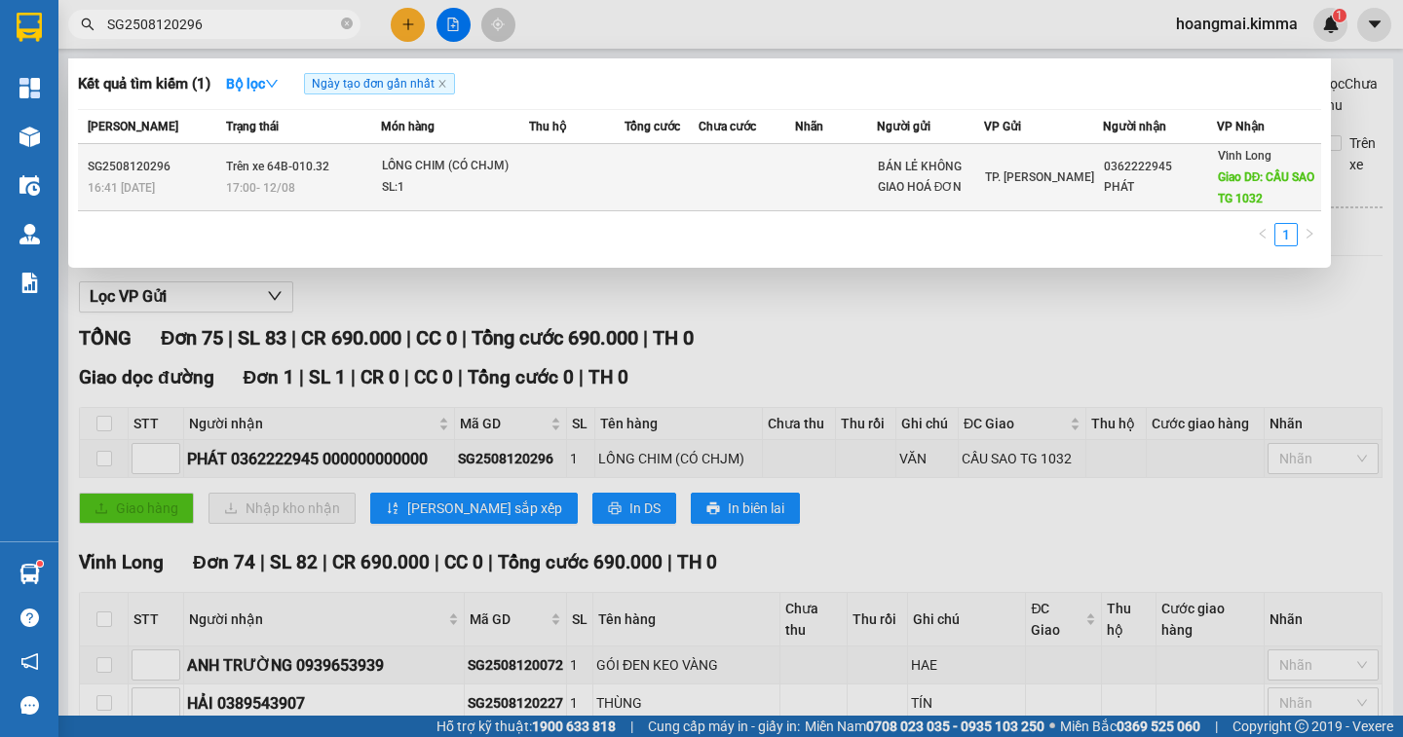
click at [1241, 194] on span "Giao DĐ: CẦU SAO TG 1032" at bounding box center [1266, 187] width 97 height 35
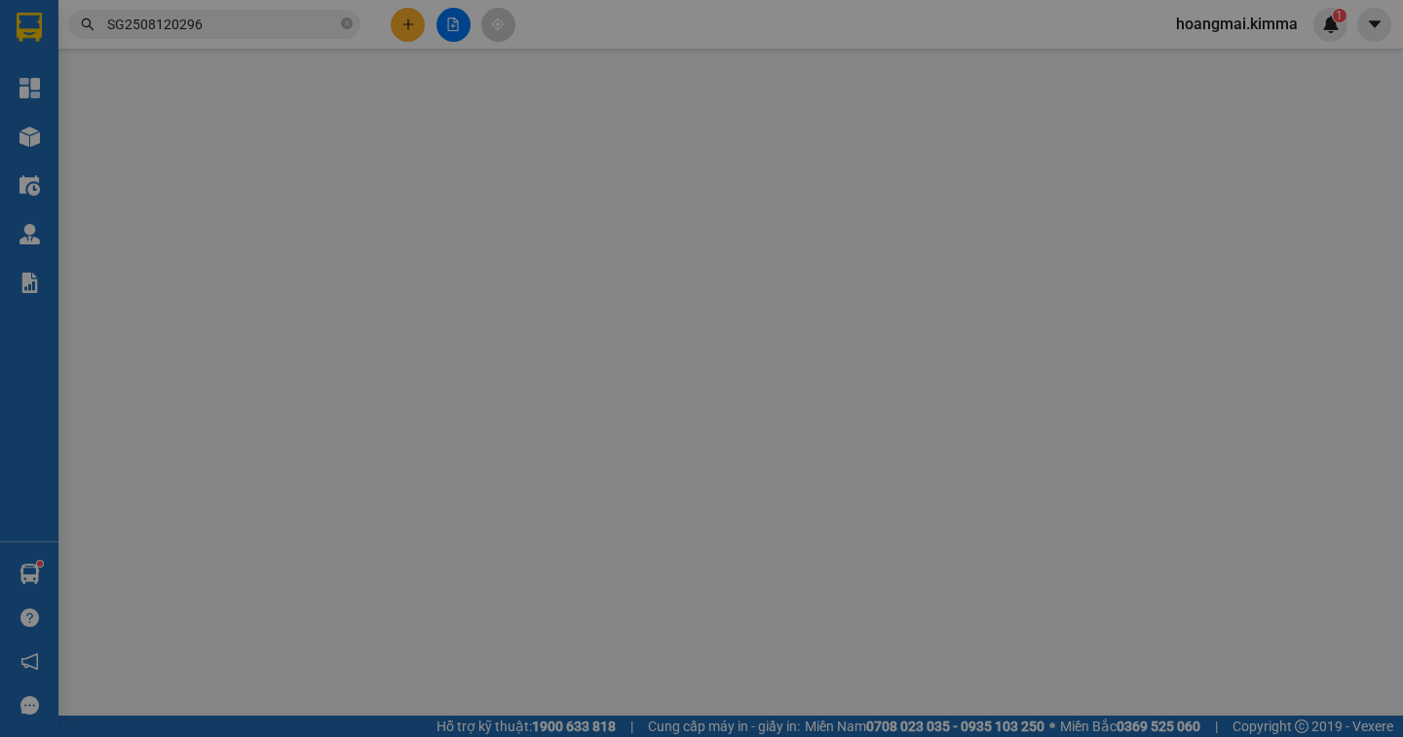
type input "BÁN LẺ KHÔNG GIAO HOÁ ĐƠN"
type input "000000000000"
type input "PHÁT 0362222945"
type input "CẦU SAO TG 1032"
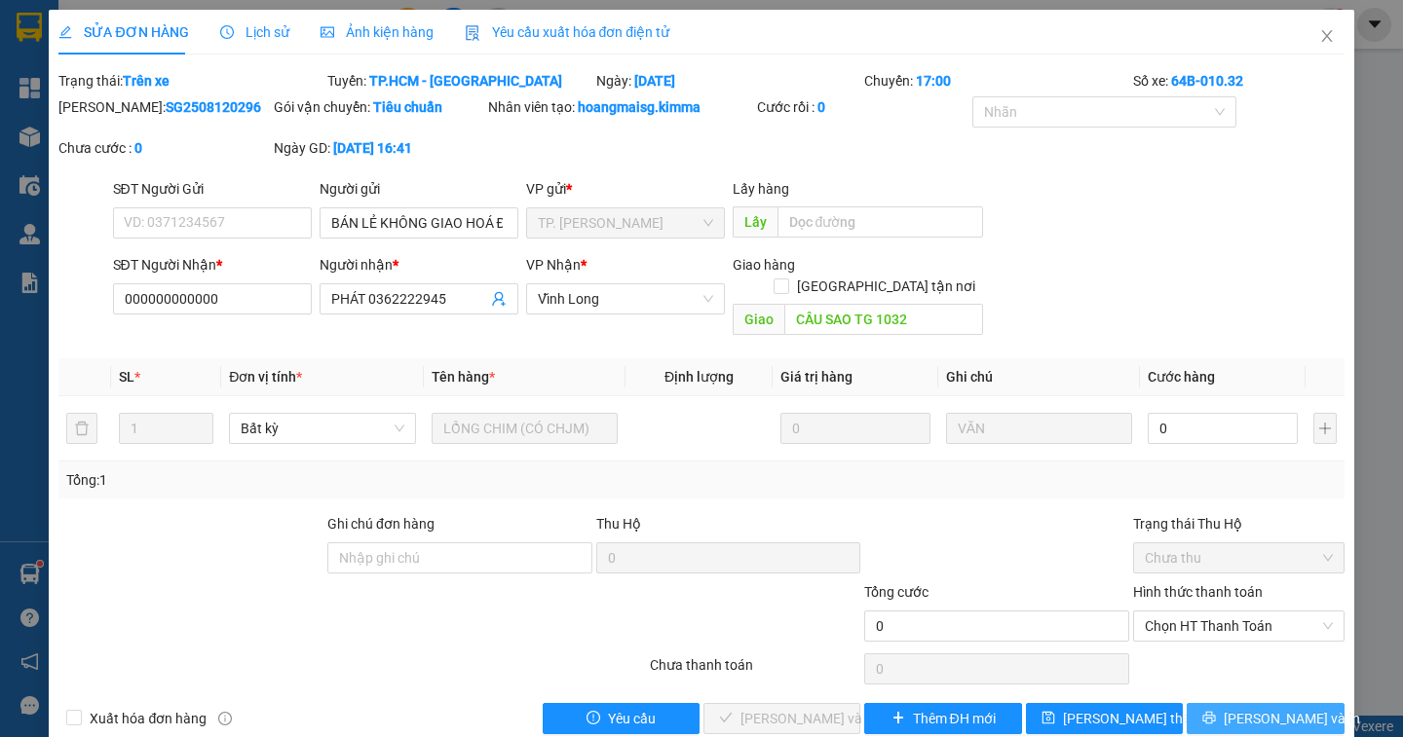
click at [1293, 703] on button "[PERSON_NAME] và In" at bounding box center [1264, 718] width 157 height 31
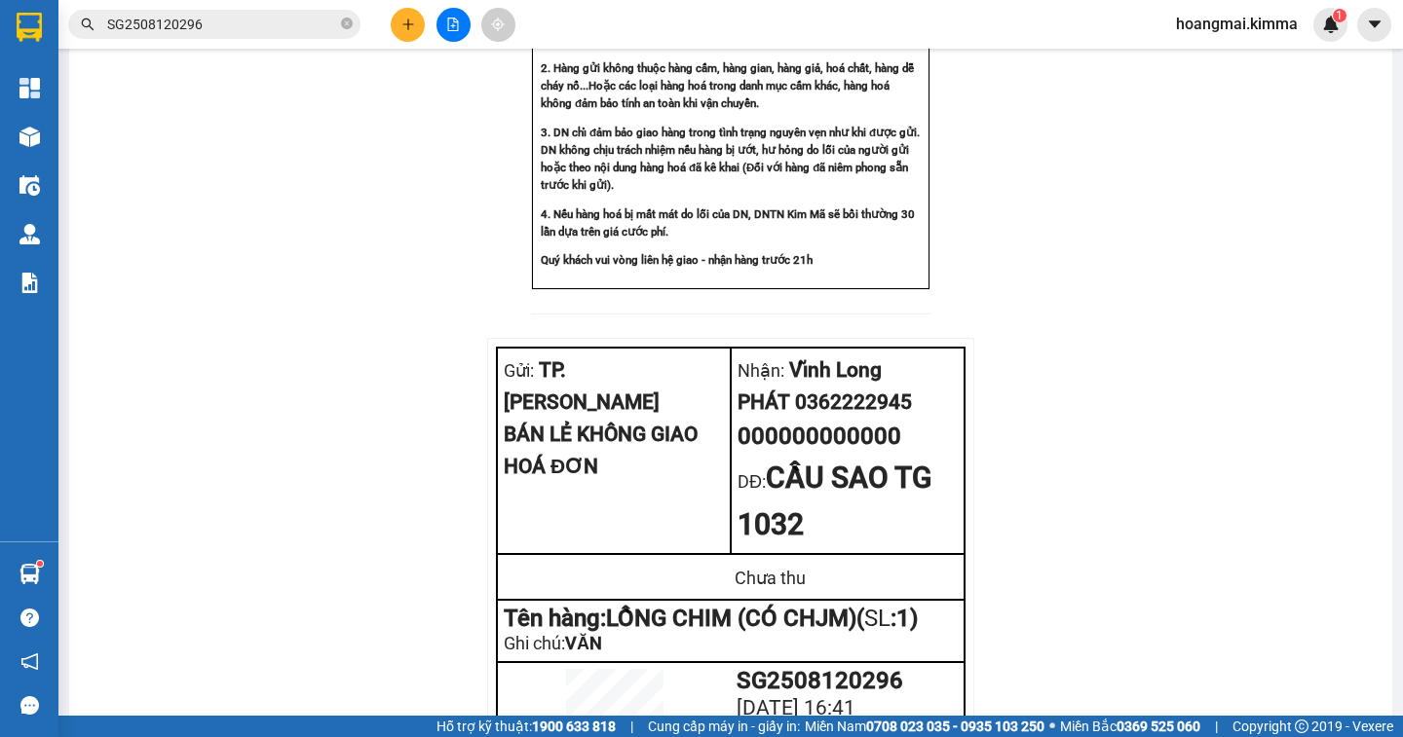
scroll to position [1472, 0]
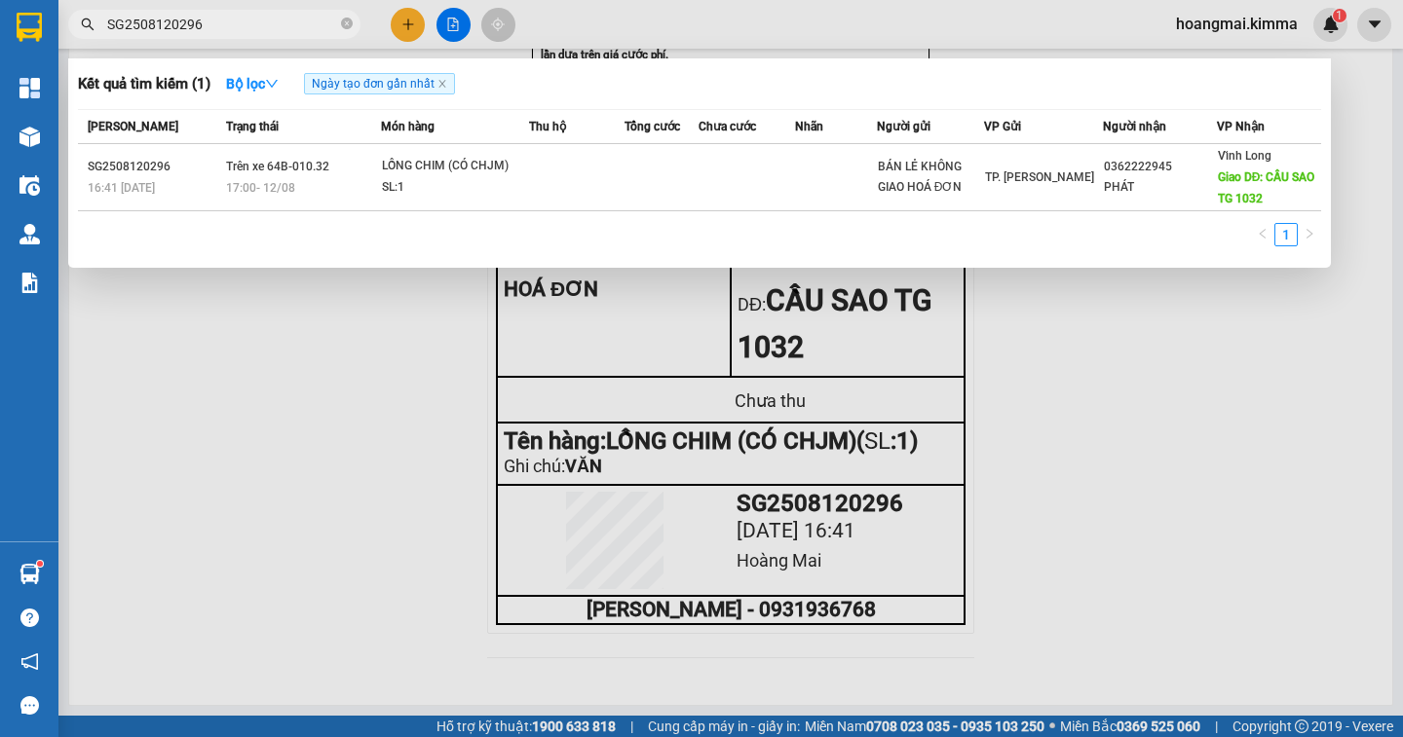
click at [269, 34] on input "SG2508120296" at bounding box center [222, 24] width 230 height 21
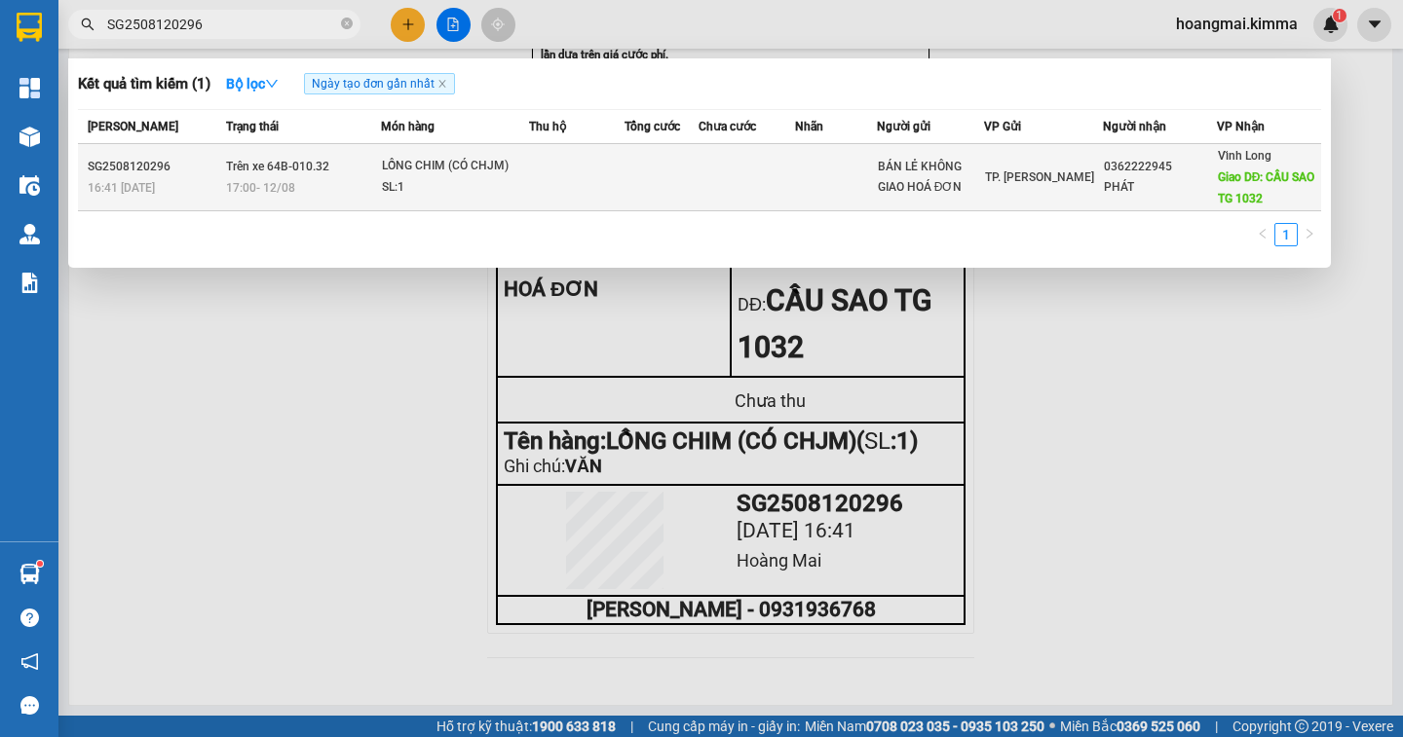
click at [1104, 183] on div "PHÁT" at bounding box center [1160, 187] width 112 height 20
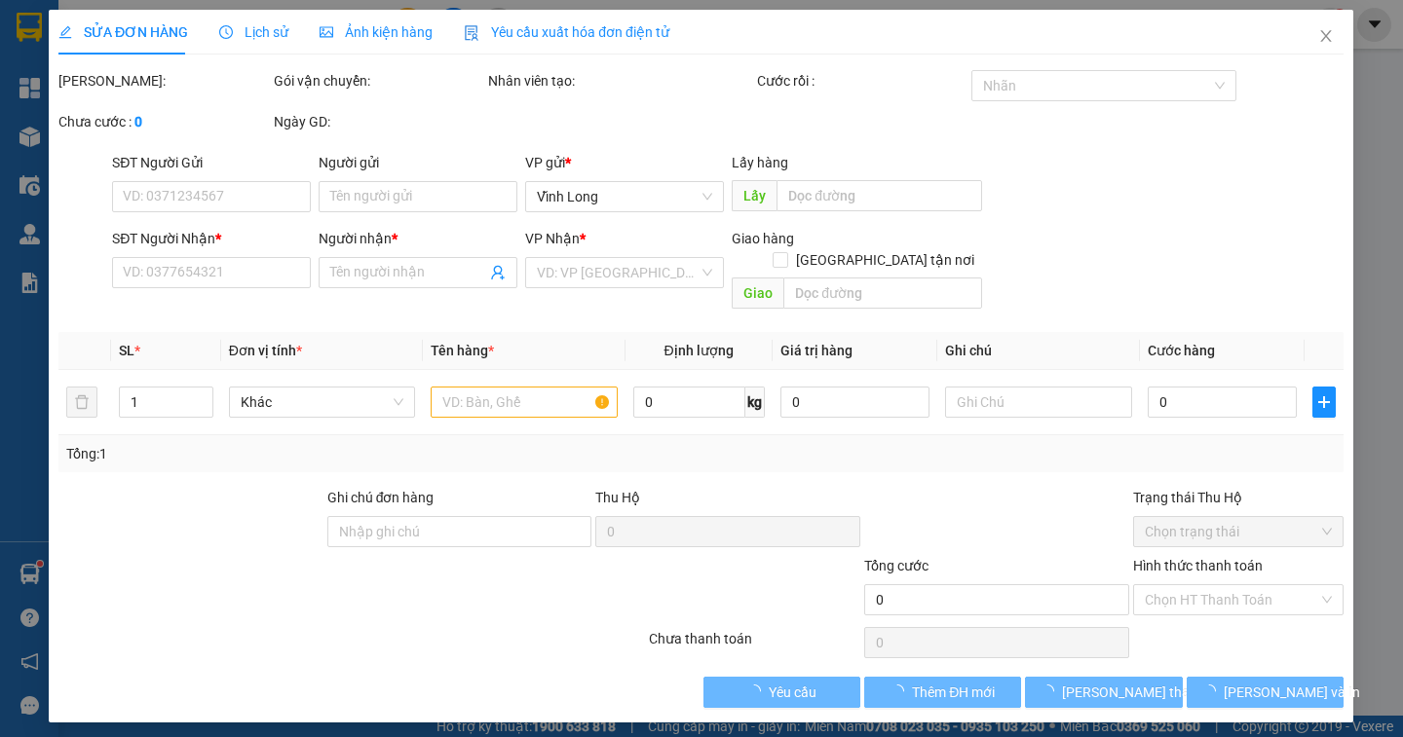
type input "BÁN LẺ KHÔNG GIAO HOÁ ĐƠN"
type input "000000000000"
type input "PHÁT 0362222945"
type input "CẦU SAO TG 1032"
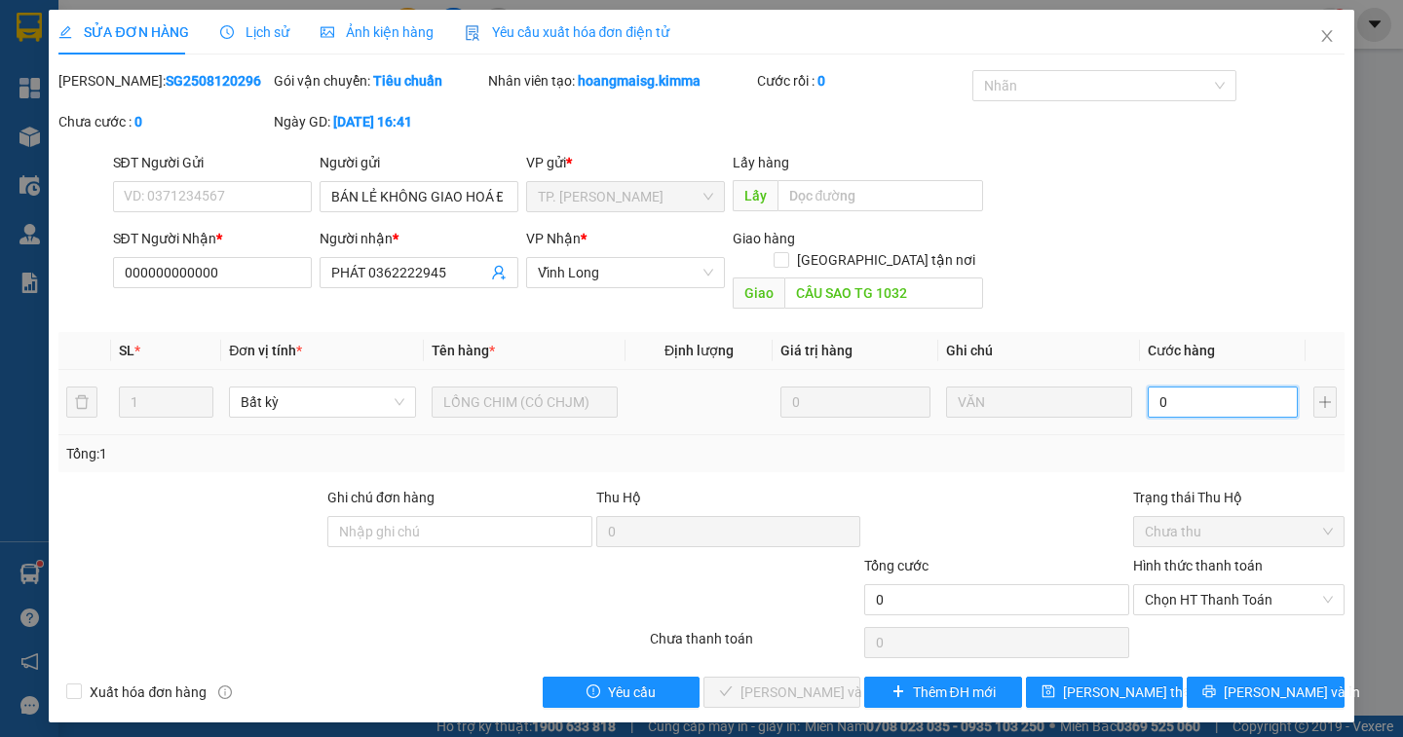
click at [1182, 387] on input "0" at bounding box center [1222, 402] width 150 height 31
type input "6"
type input "60"
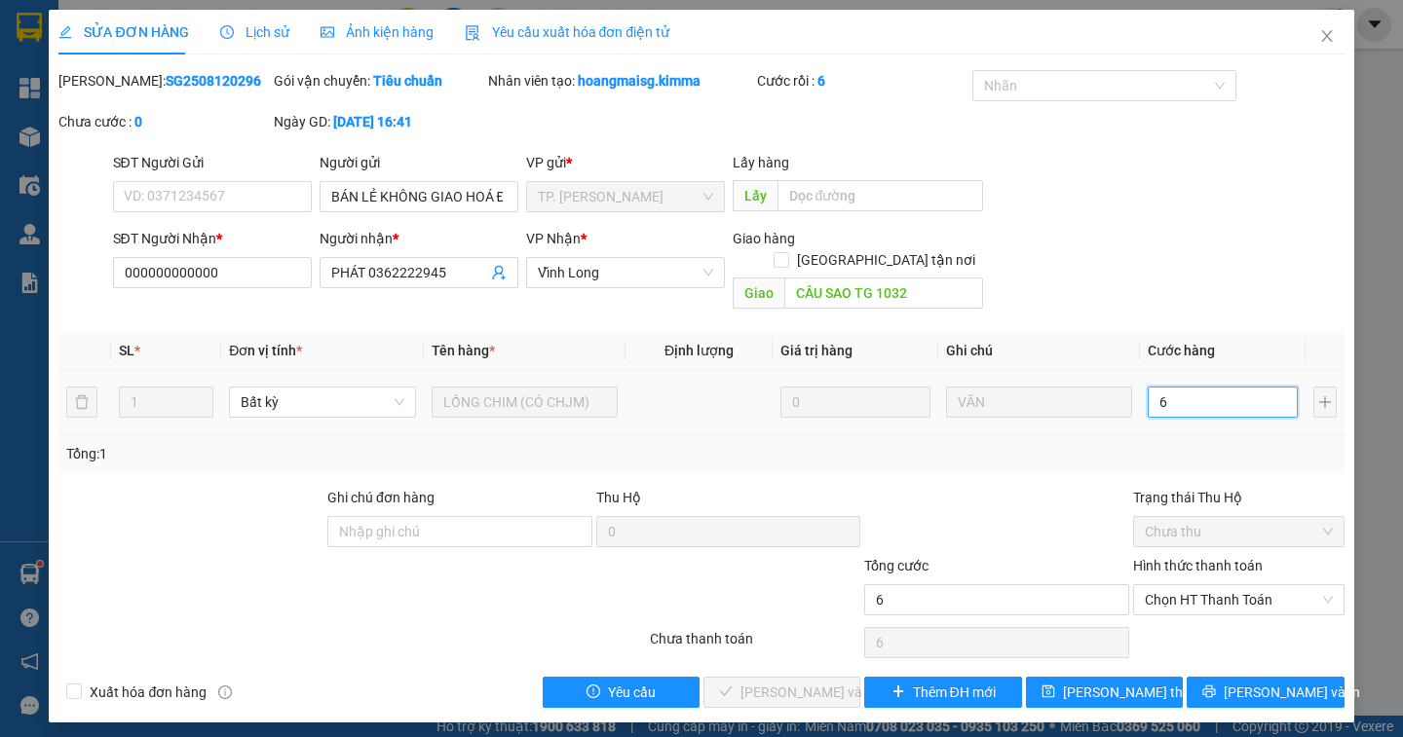
type input "60"
click at [1293, 585] on span "Chọn HT Thanh Toán" at bounding box center [1238, 599] width 188 height 29
type input "60"
type input "60.000"
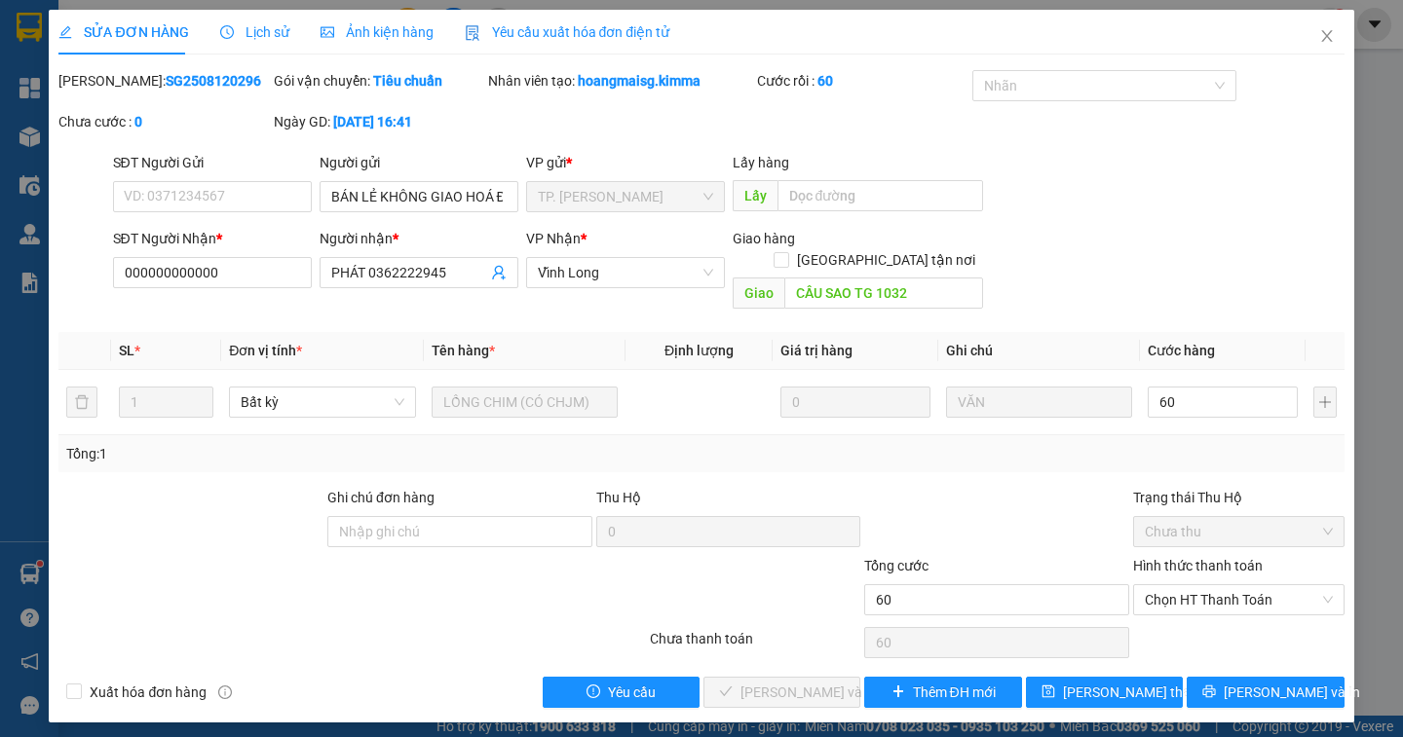
type input "60.000"
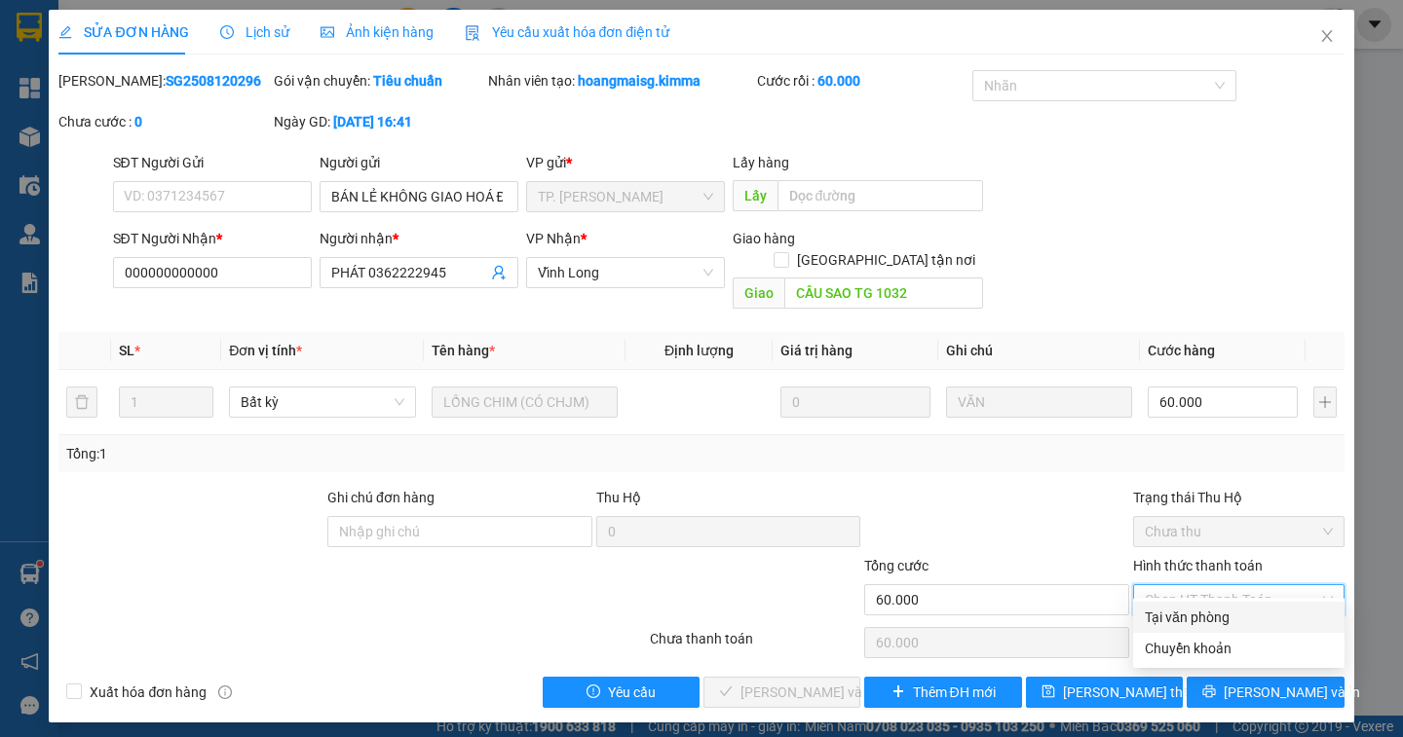
click at [1258, 616] on div "Tại văn phòng" at bounding box center [1238, 617] width 188 height 21
type input "0"
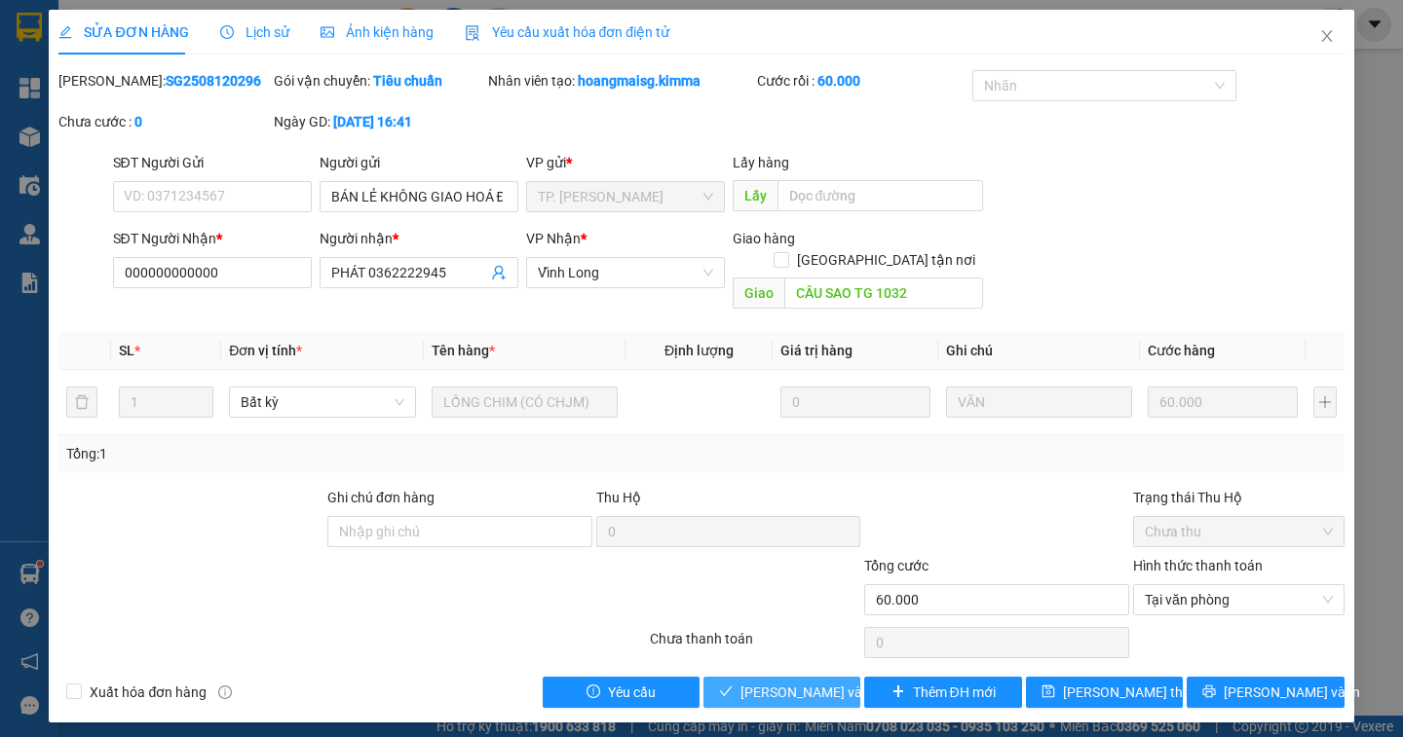
click at [807, 682] on span "[PERSON_NAME] và Giao hàng" at bounding box center [833, 692] width 187 height 21
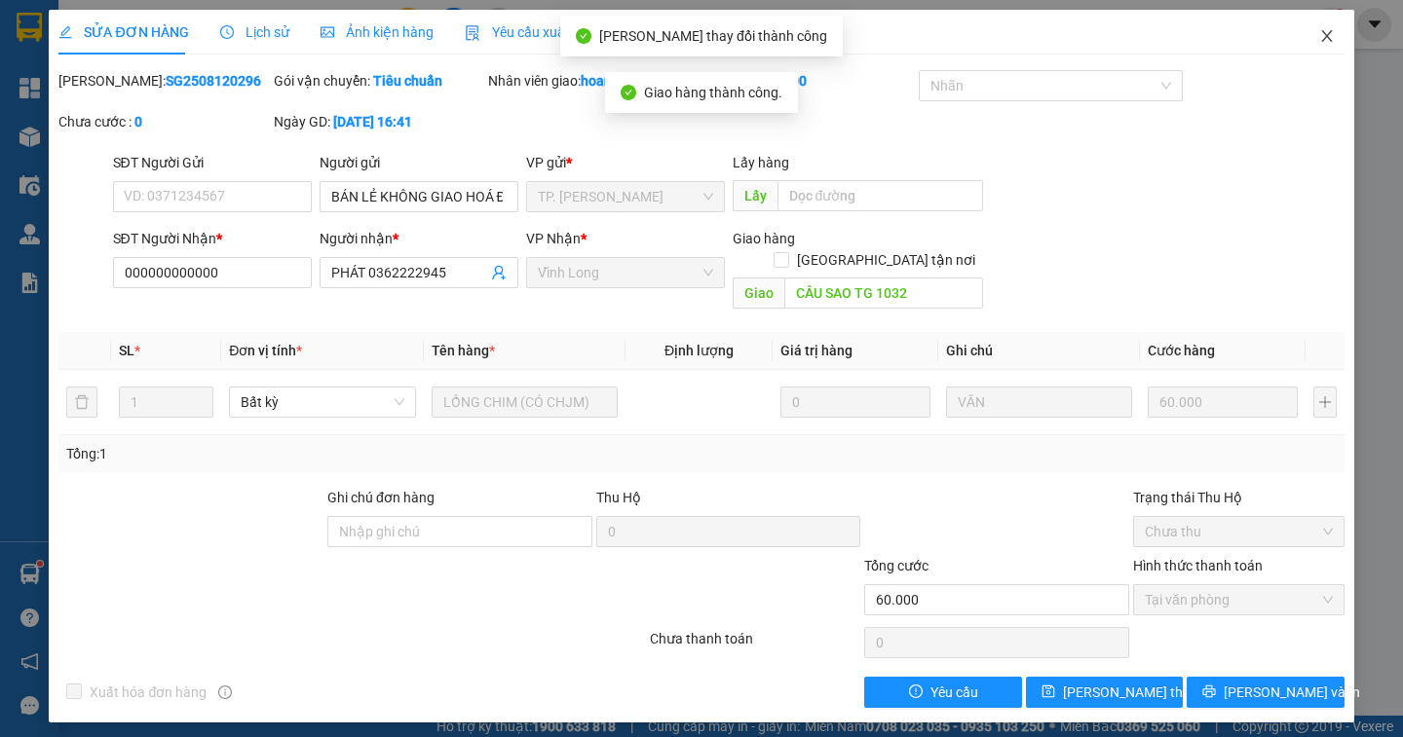
click at [1324, 33] on icon "close" at bounding box center [1326, 36] width 11 height 12
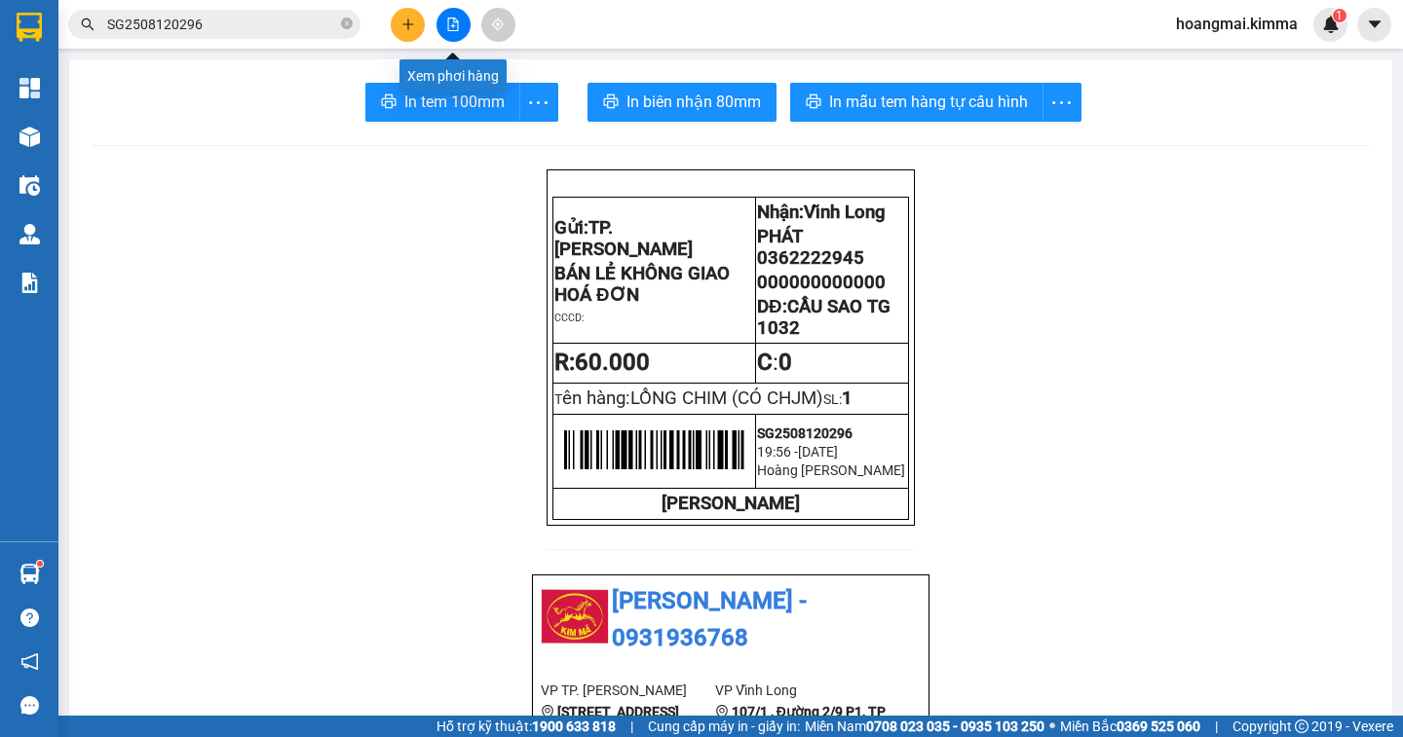
click at [449, 20] on icon "file-add" at bounding box center [453, 25] width 14 height 14
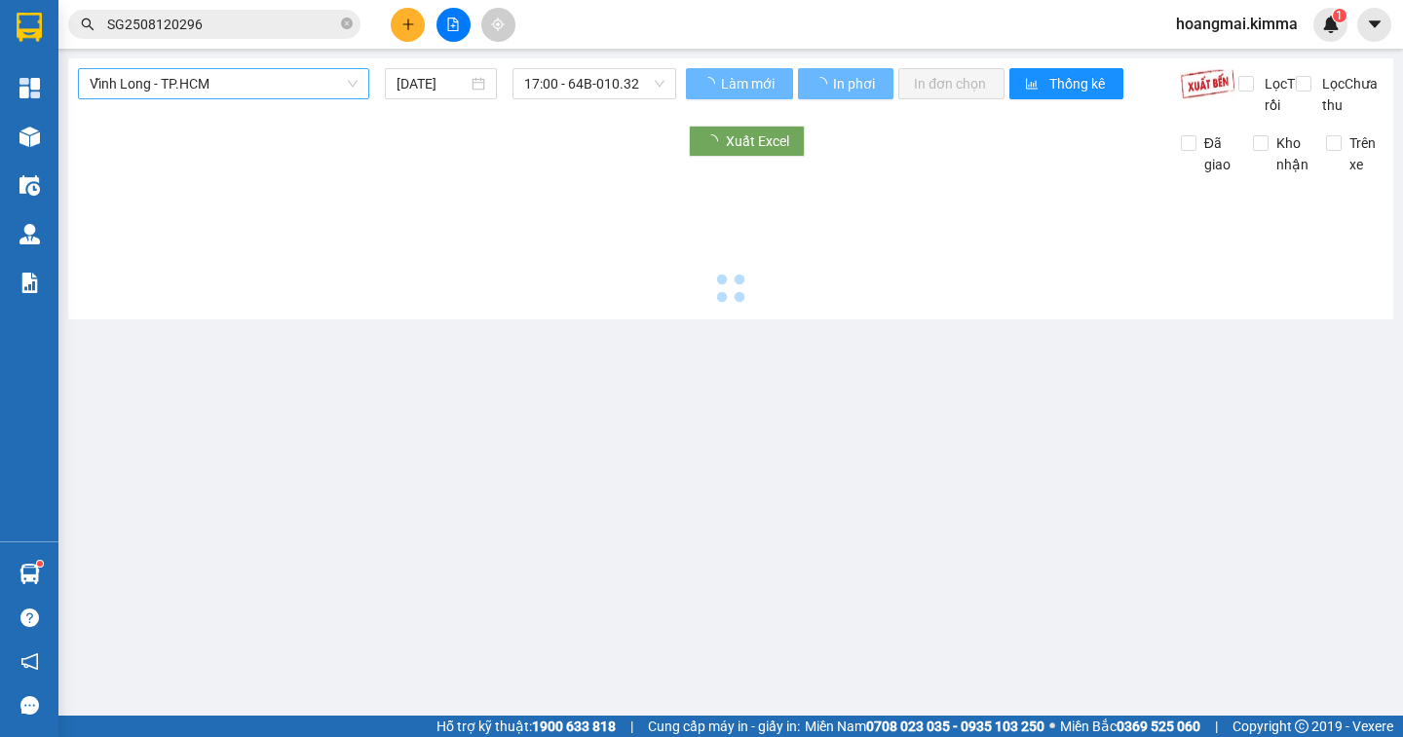
click at [205, 89] on span "Vĩnh Long - TP.HCM" at bounding box center [224, 83] width 268 height 29
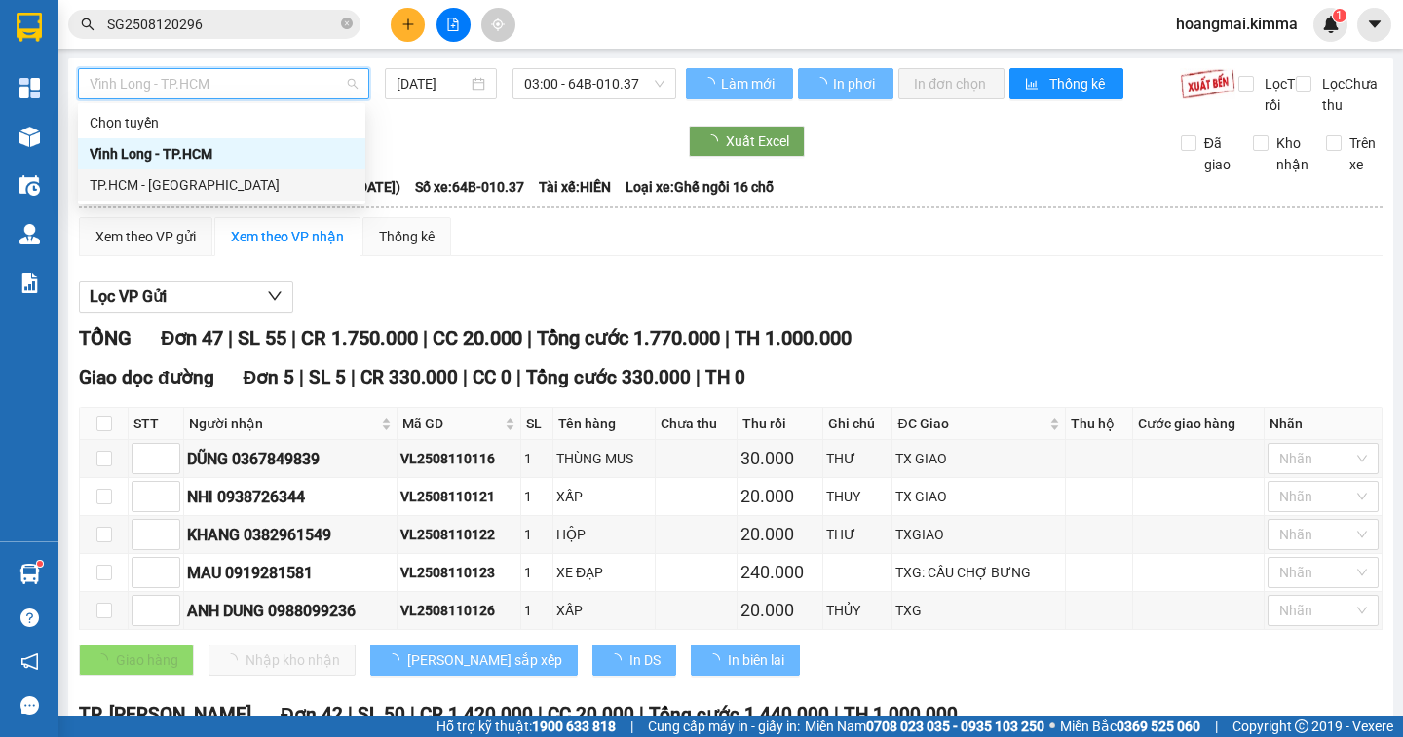
click at [179, 185] on div "TP.HCM - [GEOGRAPHIC_DATA]" at bounding box center [222, 184] width 264 height 21
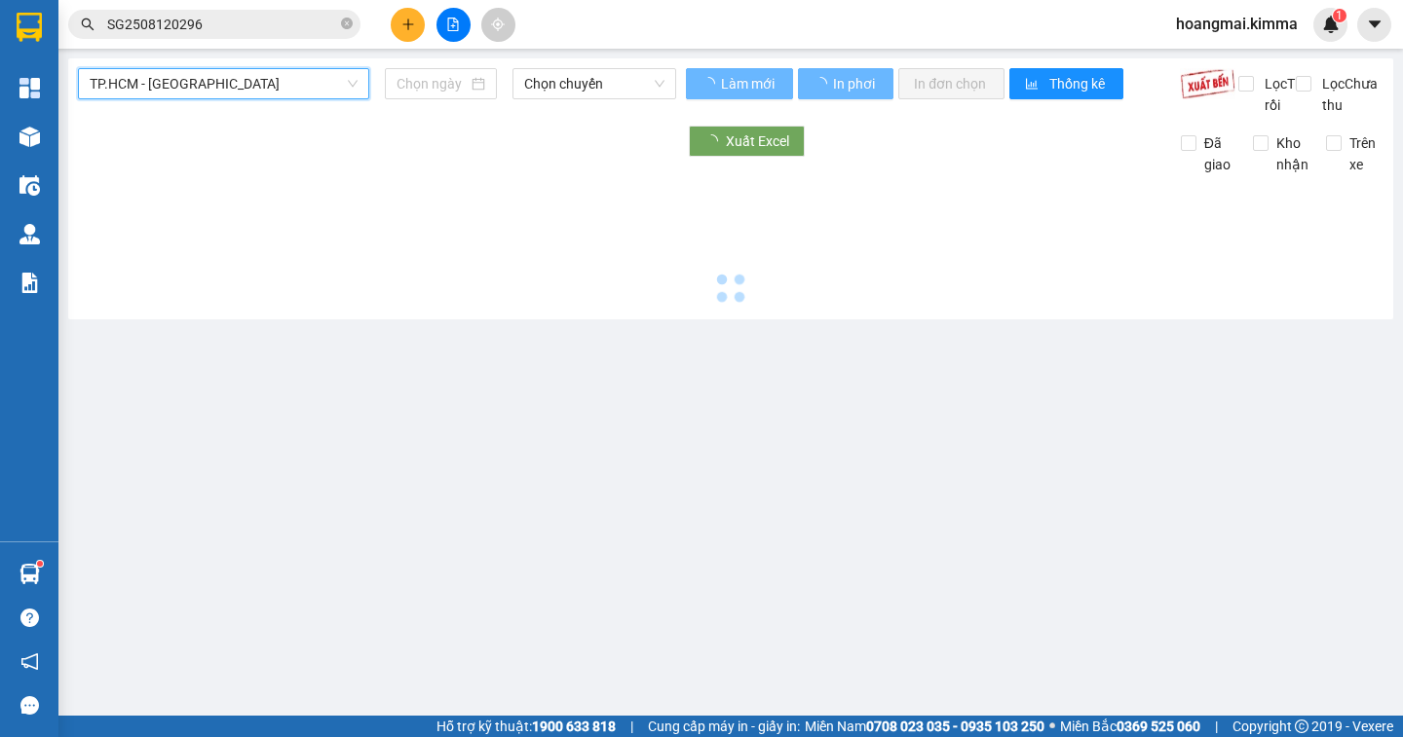
type input "[DATE]"
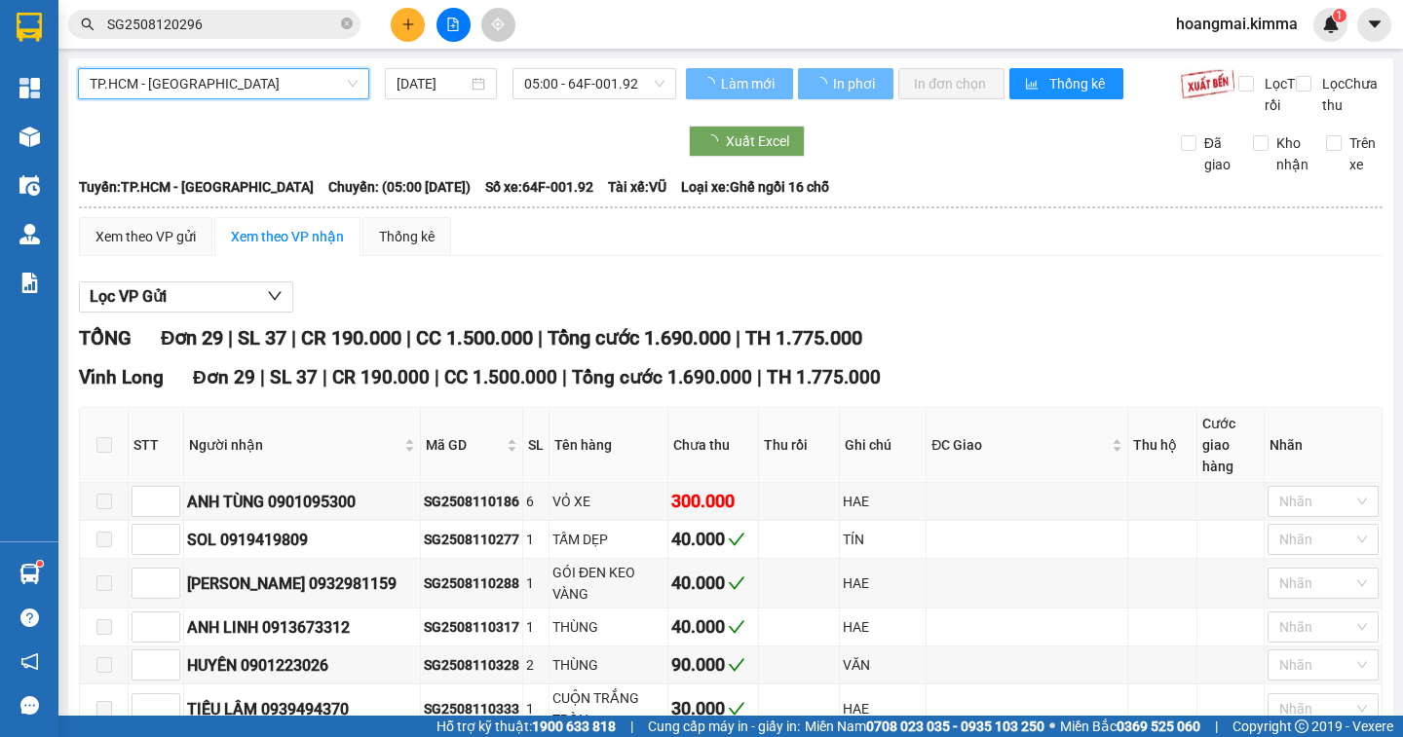
click at [578, 81] on span "05:00 - 64F-001.92" at bounding box center [594, 83] width 140 height 29
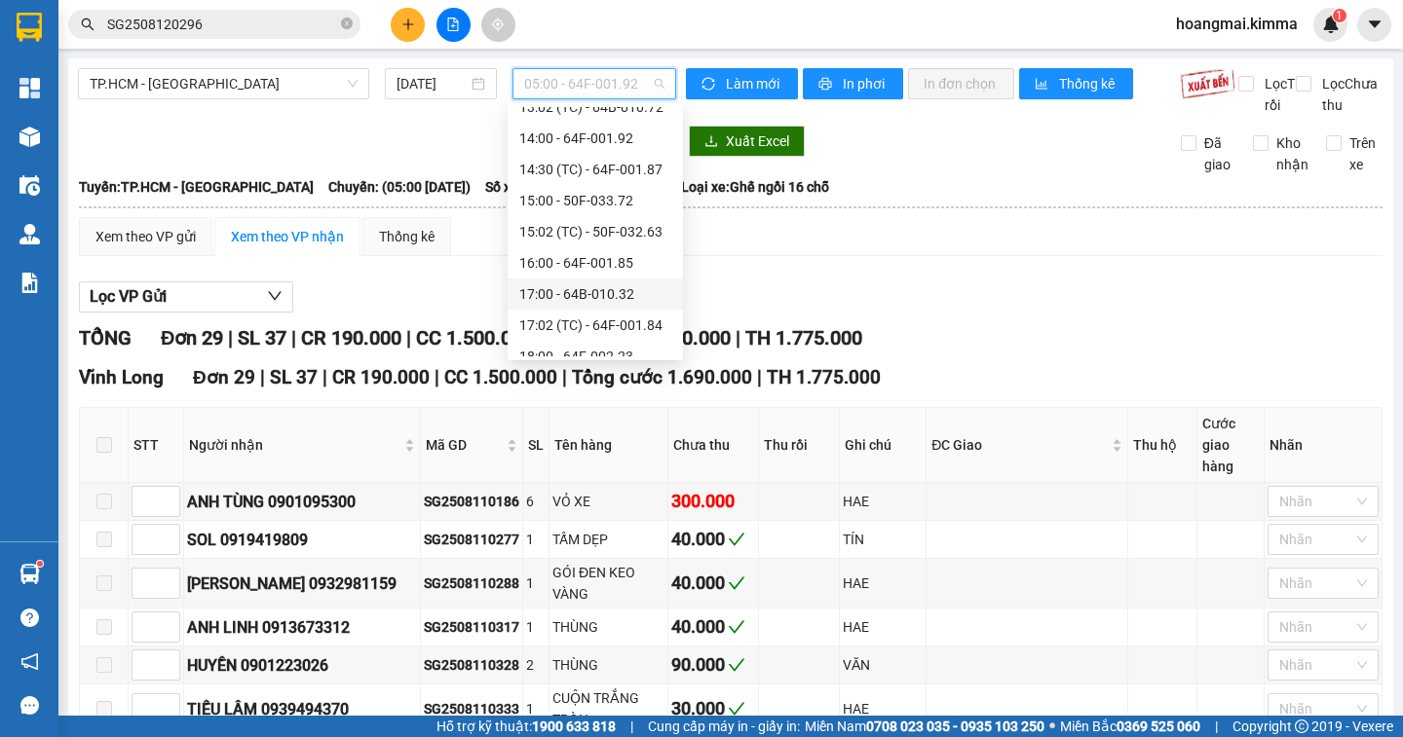
scroll to position [436, 0]
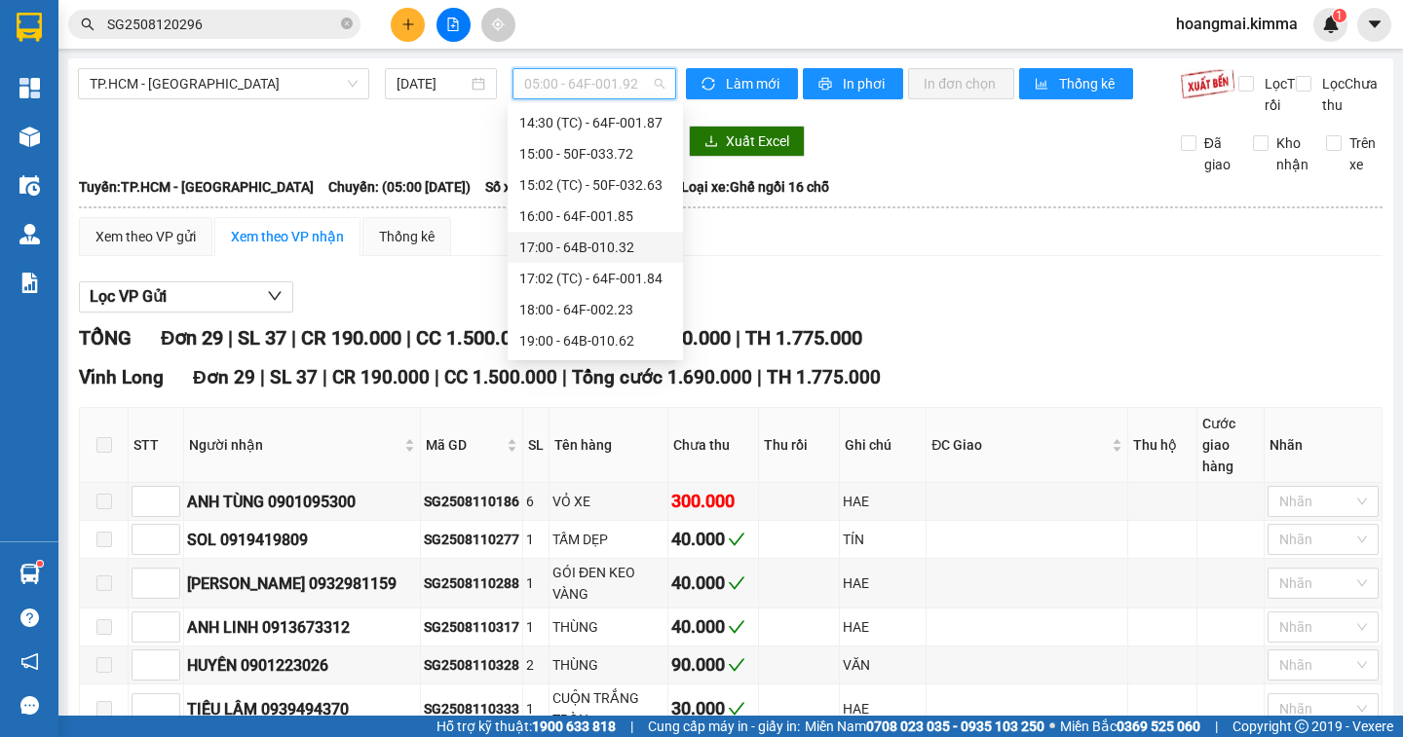
click at [646, 244] on div "17:00 - 64B-010.32" at bounding box center [595, 247] width 152 height 21
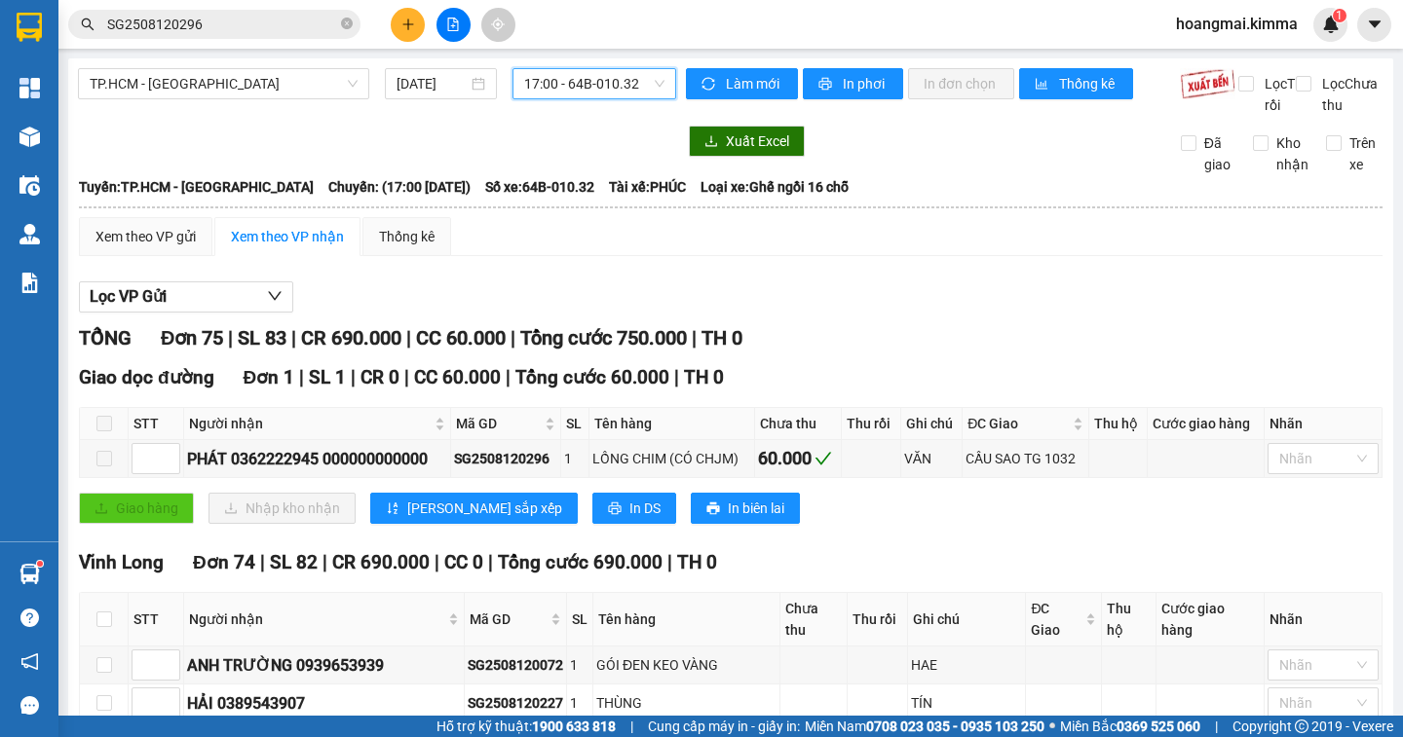
scroll to position [292, 0]
